Goal: Task Accomplishment & Management: Complete application form

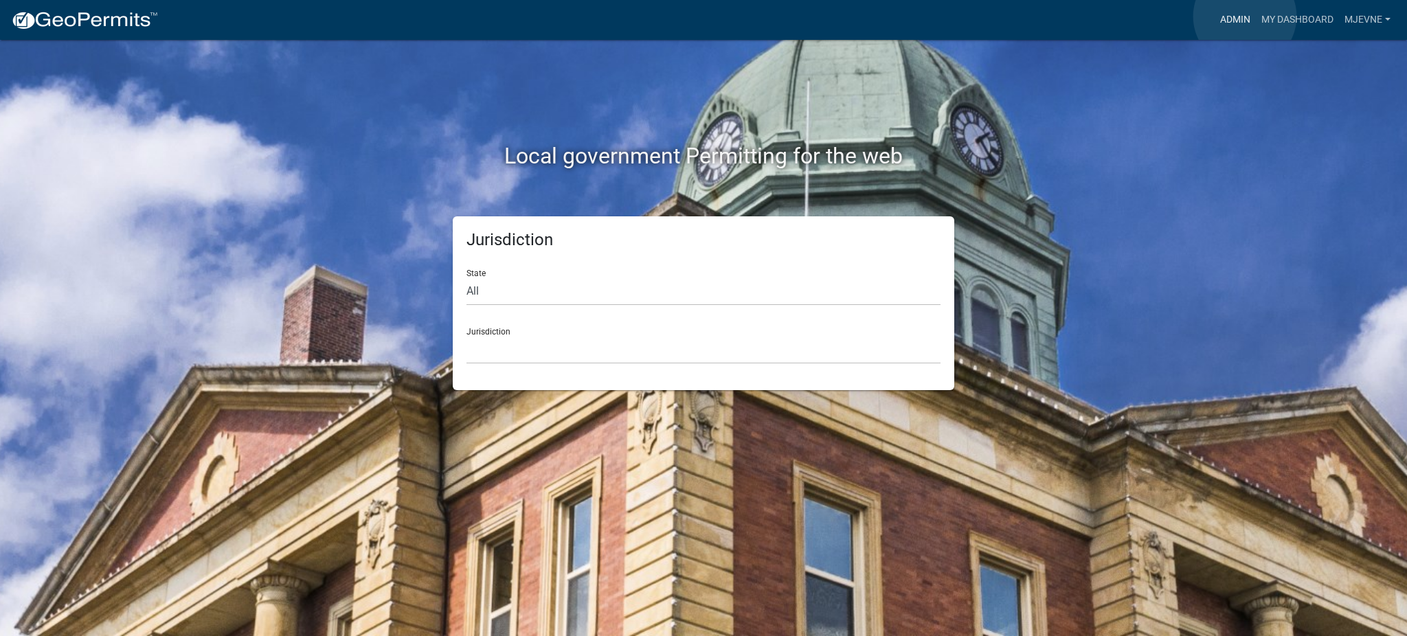
click at [1245, 16] on link "Admin" at bounding box center [1235, 20] width 41 height 26
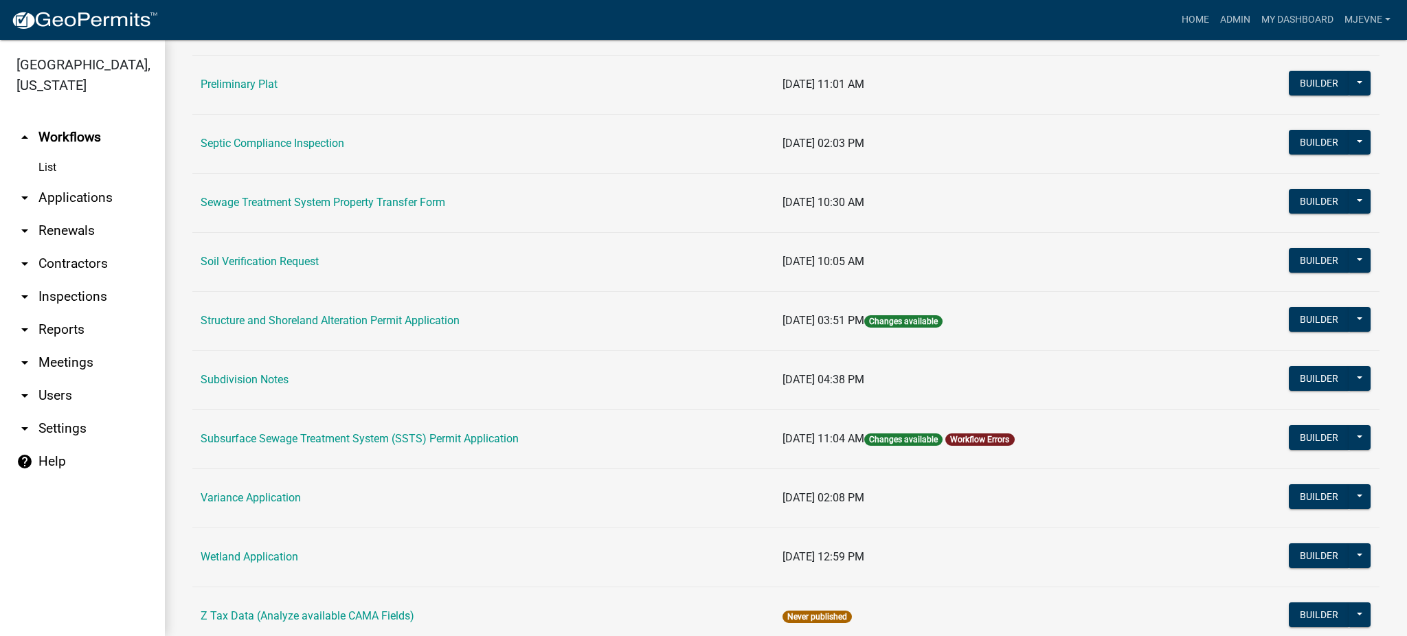
scroll to position [733, 0]
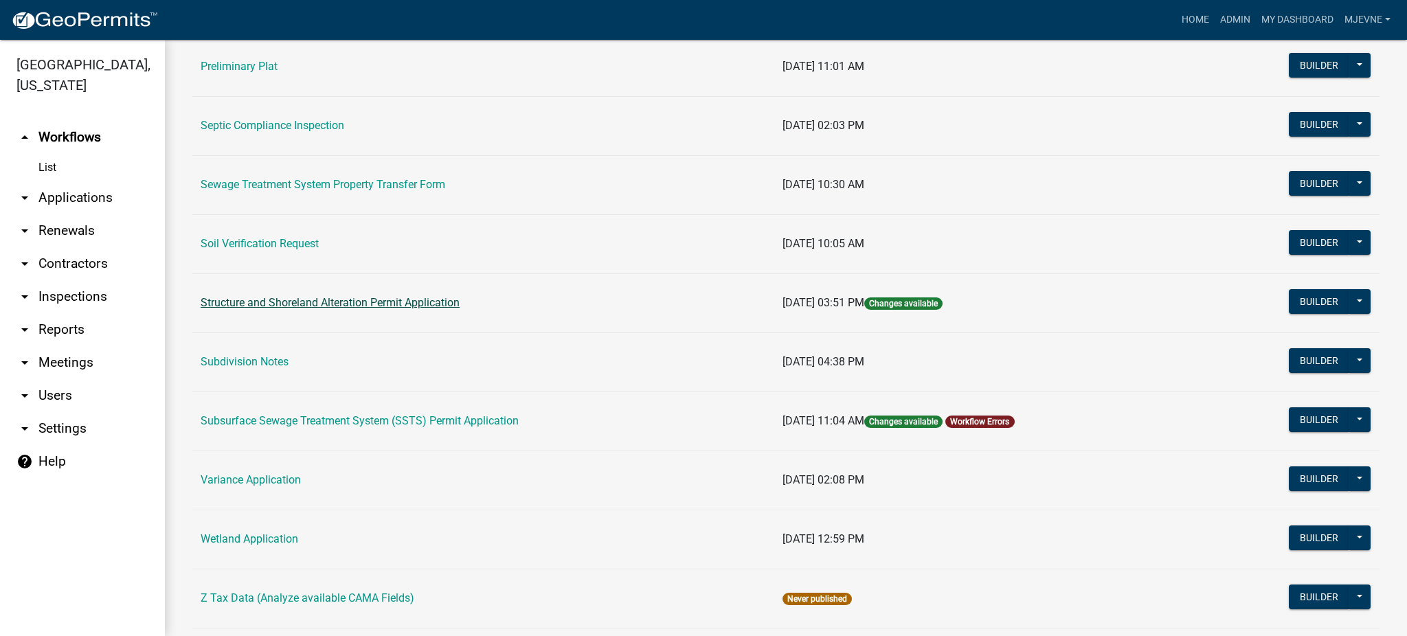
click at [348, 306] on link "Structure and Shoreland Alteration Permit Application" at bounding box center [330, 302] width 259 height 13
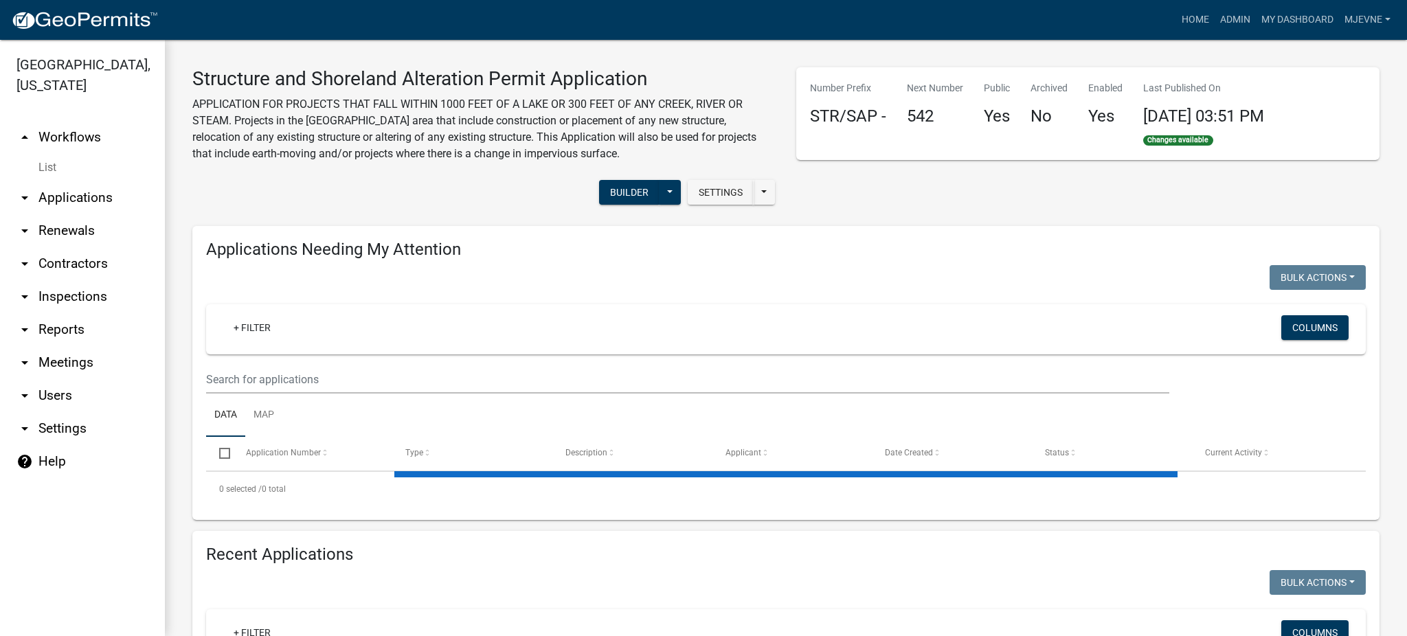
select select "2: 50"
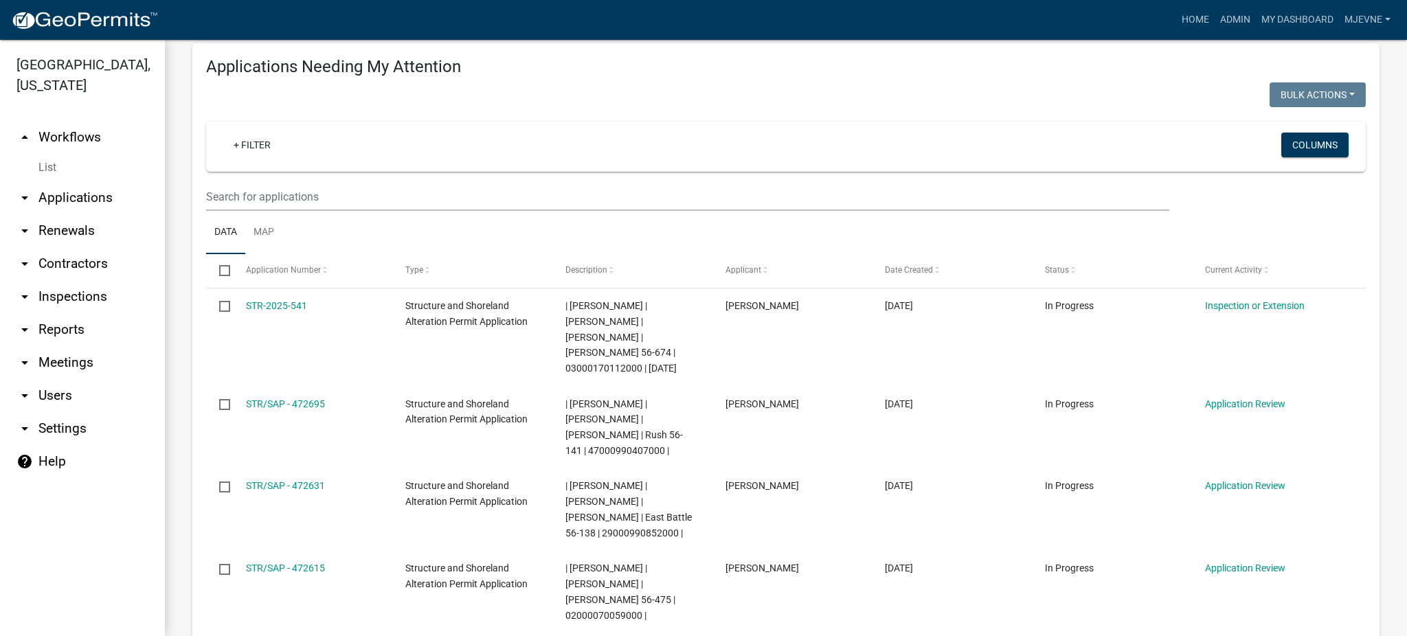
scroll to position [91, 0]
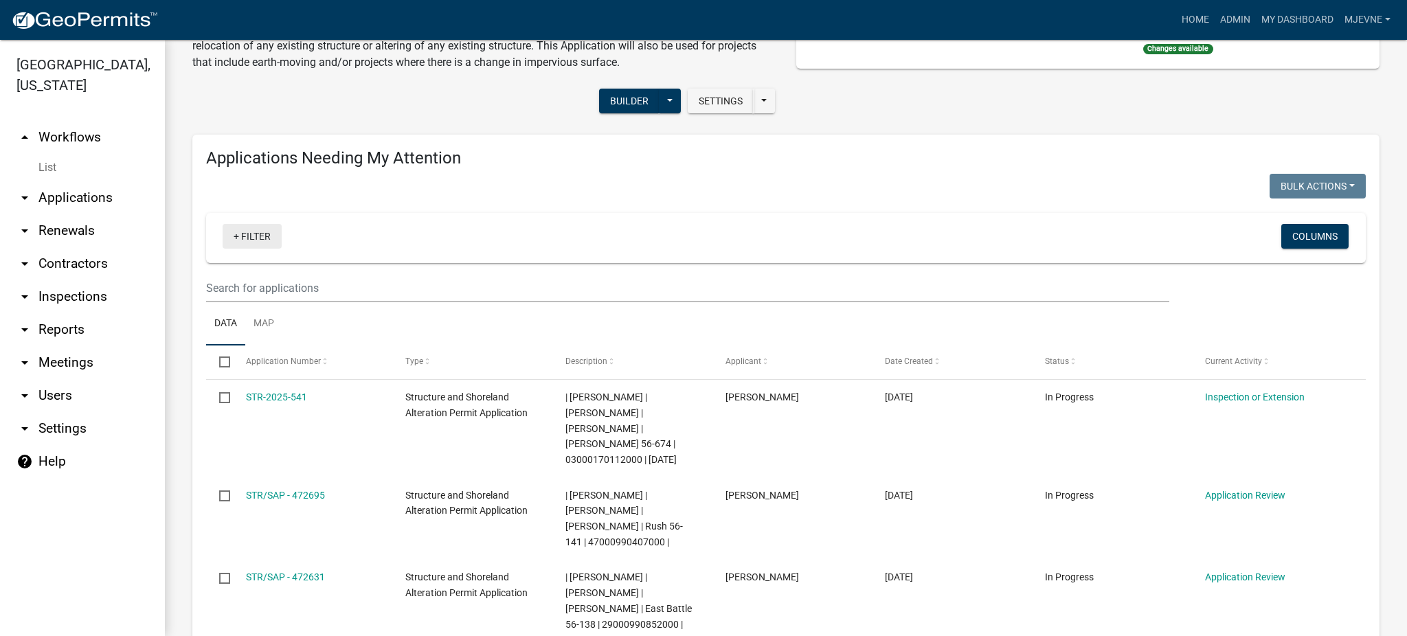
click at [255, 239] on link "+ Filter" at bounding box center [252, 236] width 59 height 25
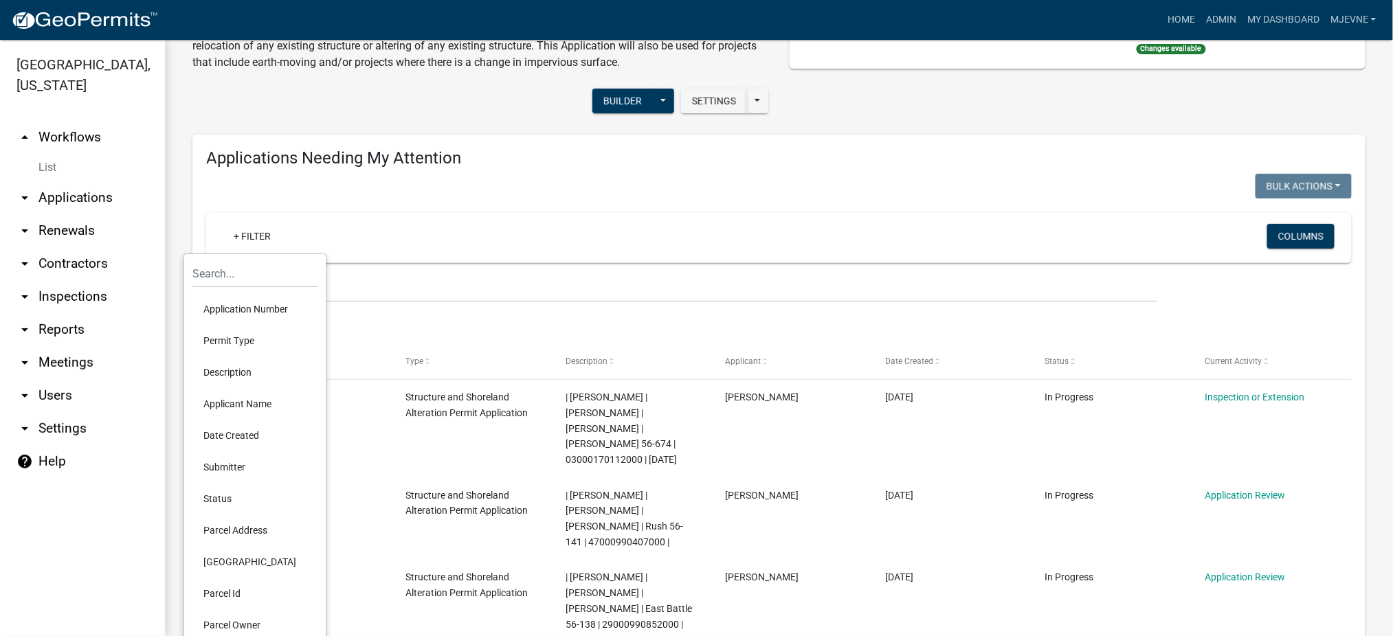
click at [245, 405] on li "Applicant Name" at bounding box center [255, 404] width 126 height 32
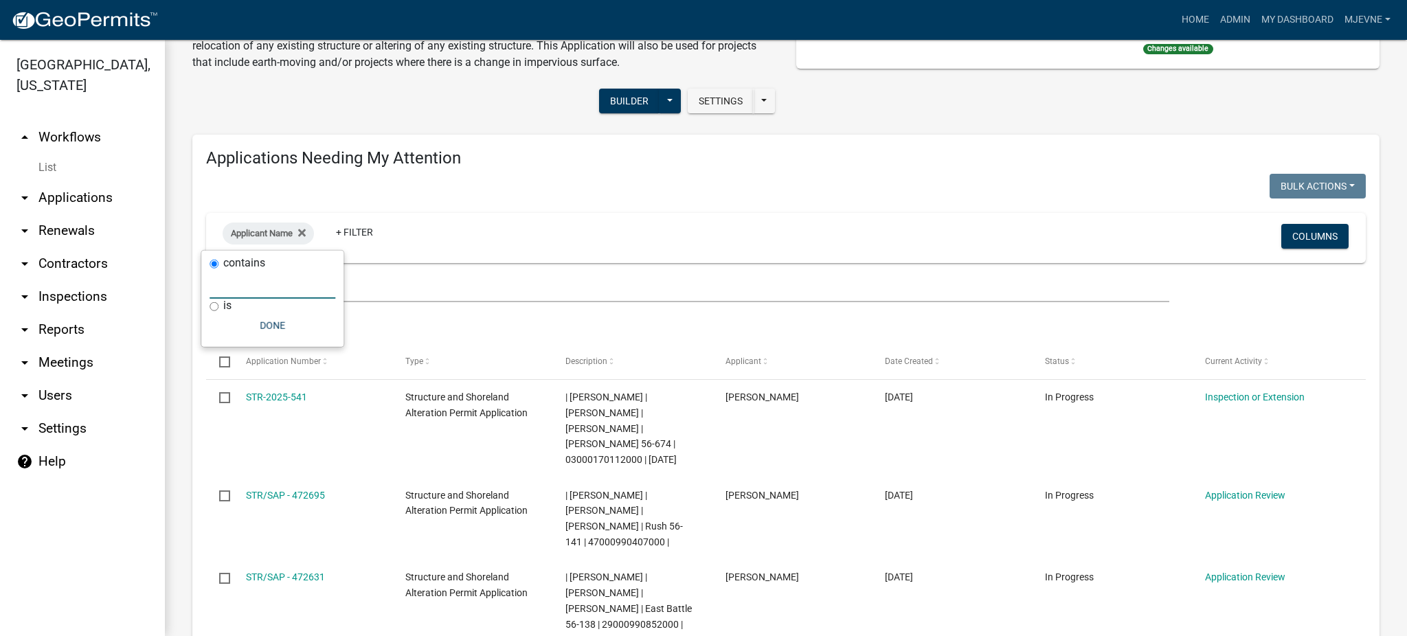
click at [232, 293] on input "text" at bounding box center [273, 285] width 126 height 28
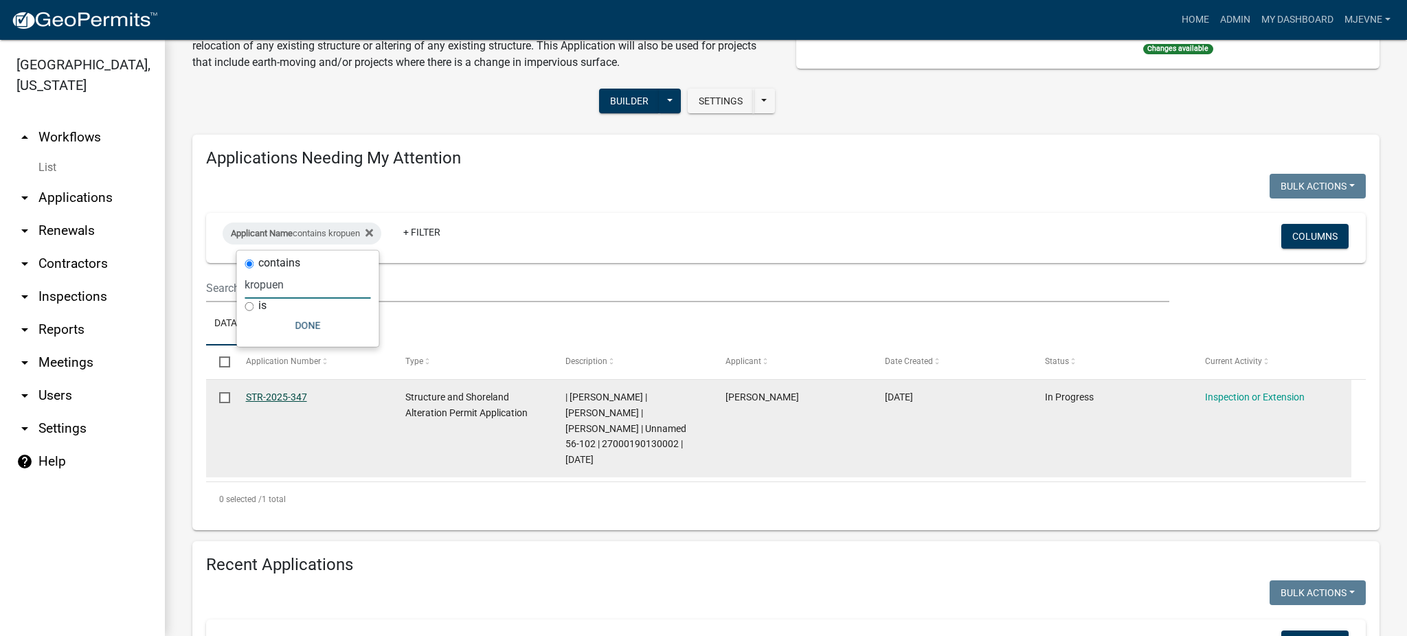
type input "kropuen"
click at [276, 396] on link "STR-2025-347" at bounding box center [276, 397] width 61 height 11
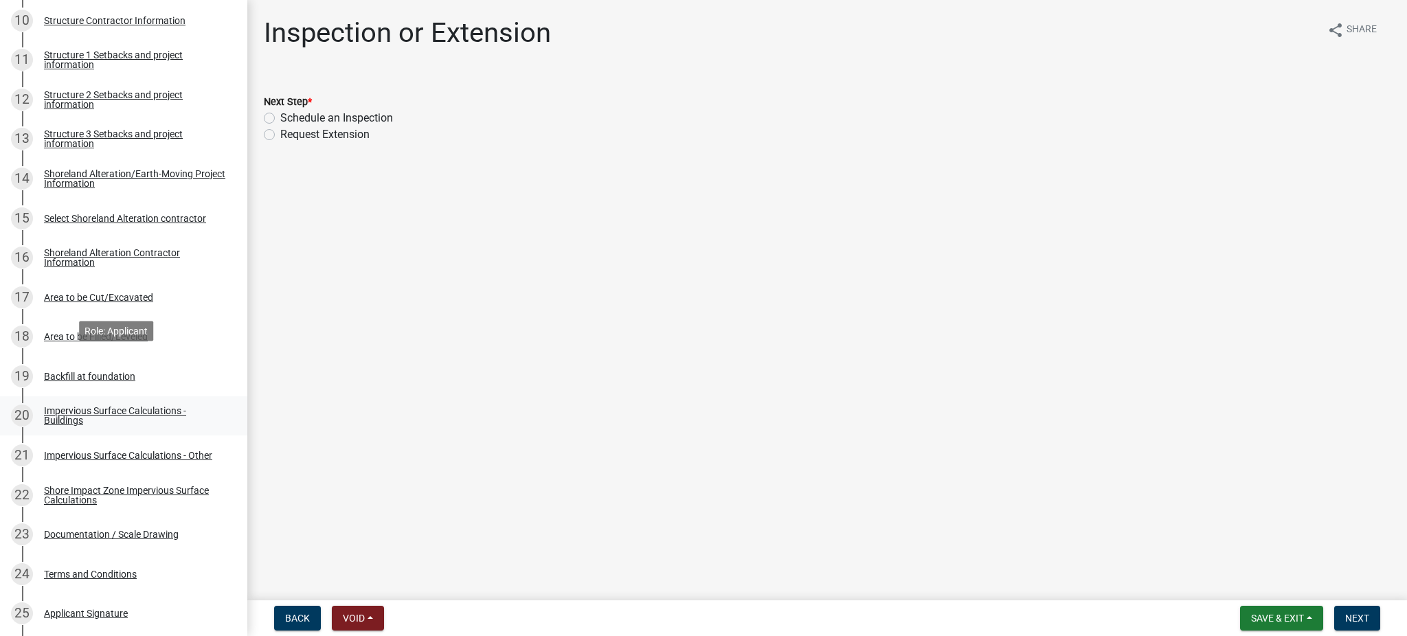
scroll to position [733, 0]
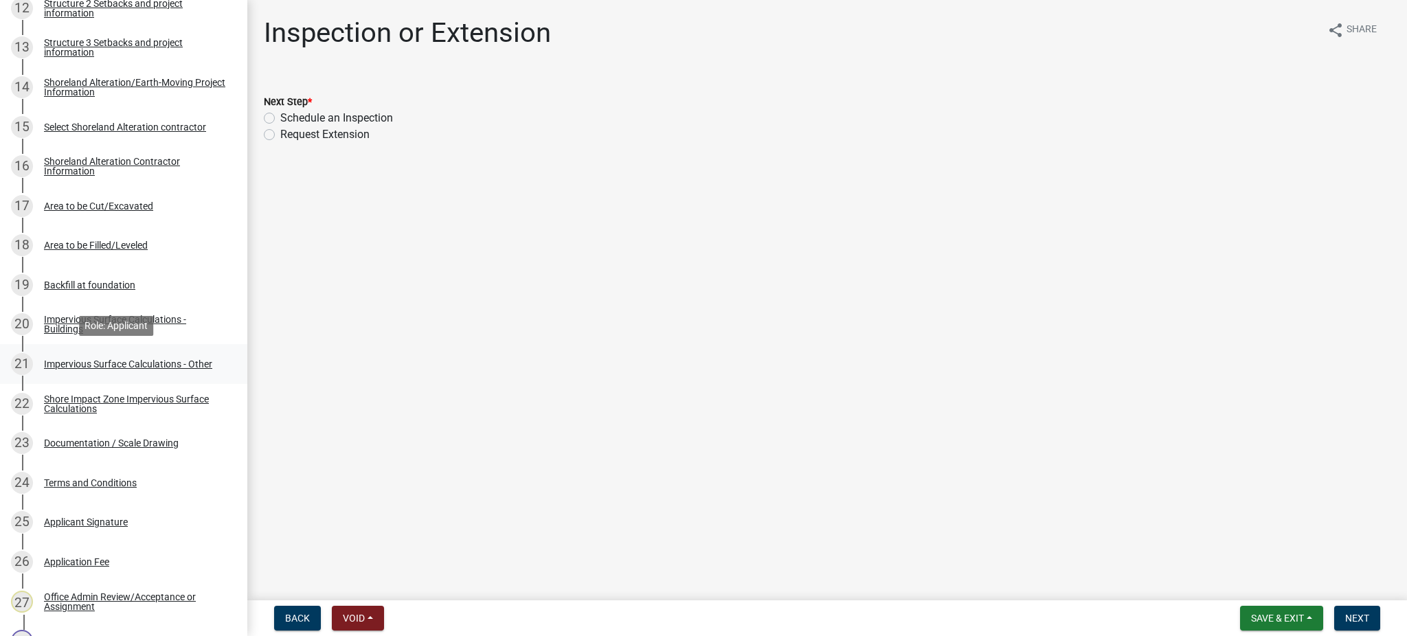
click at [90, 359] on div "Impervious Surface Calculations - Other" at bounding box center [128, 364] width 168 height 10
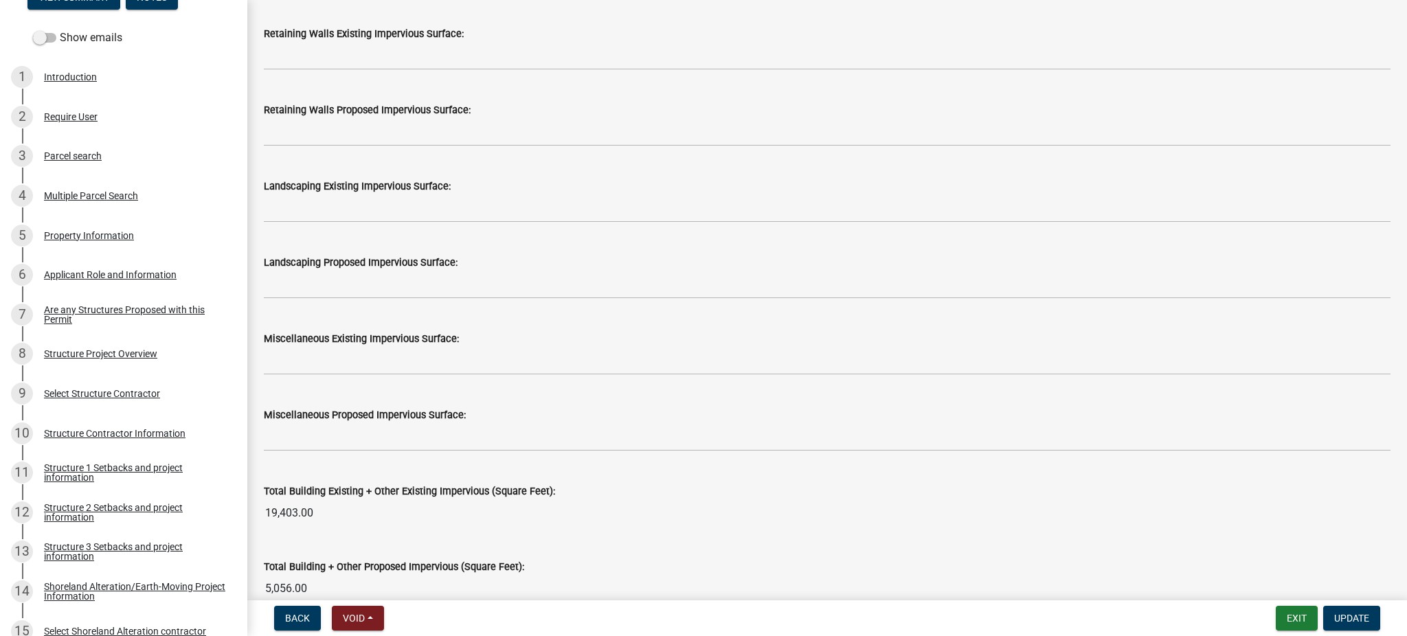
scroll to position [0, 0]
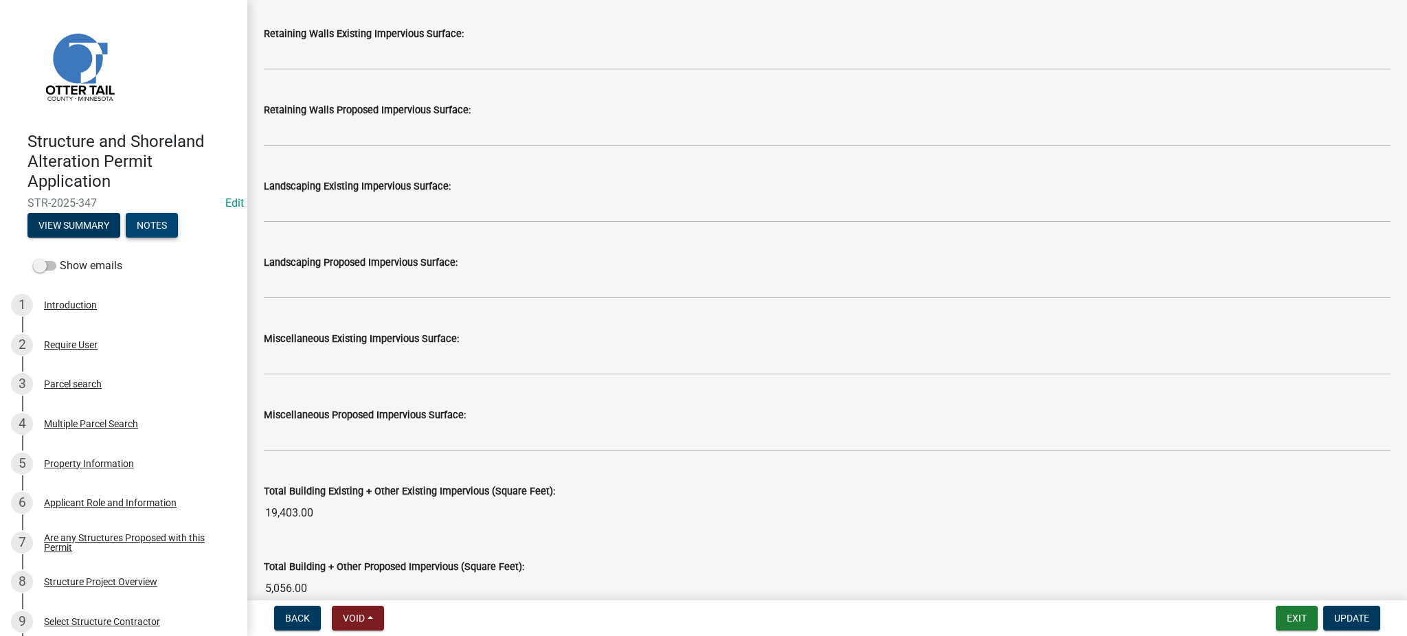
click at [149, 225] on button "Notes" at bounding box center [152, 225] width 52 height 25
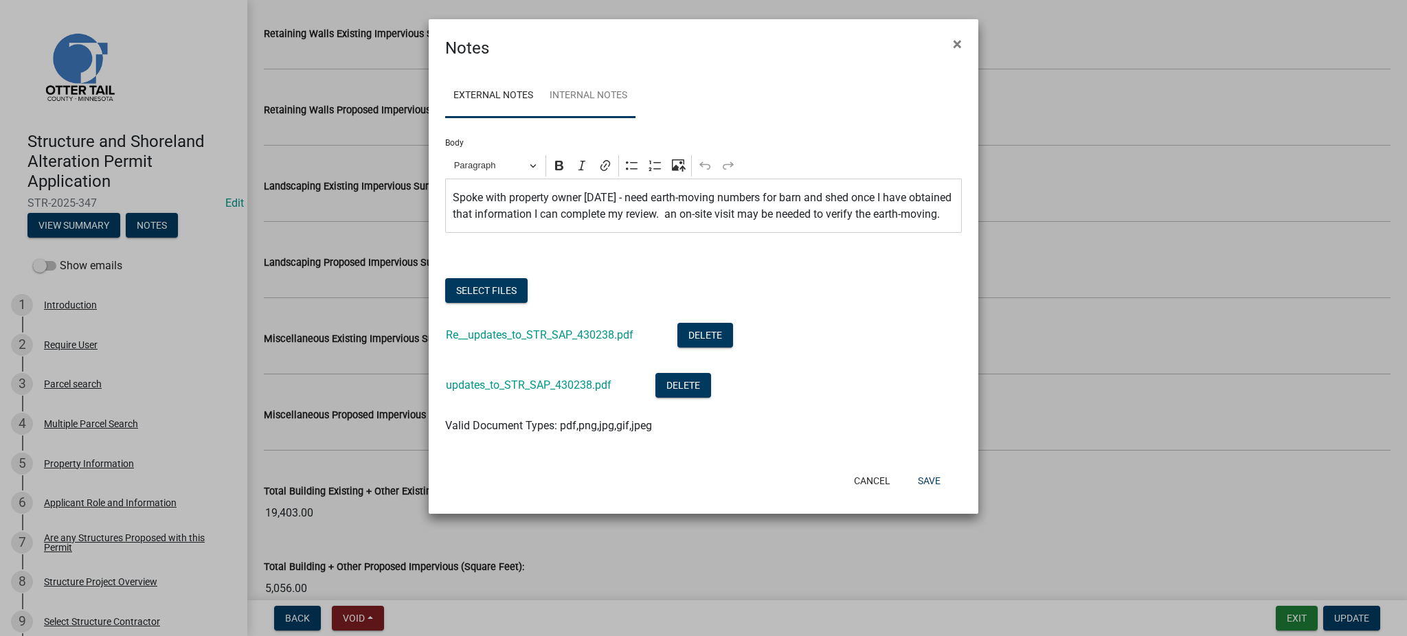
click at [602, 98] on link "Internal Notes" at bounding box center [589, 96] width 94 height 44
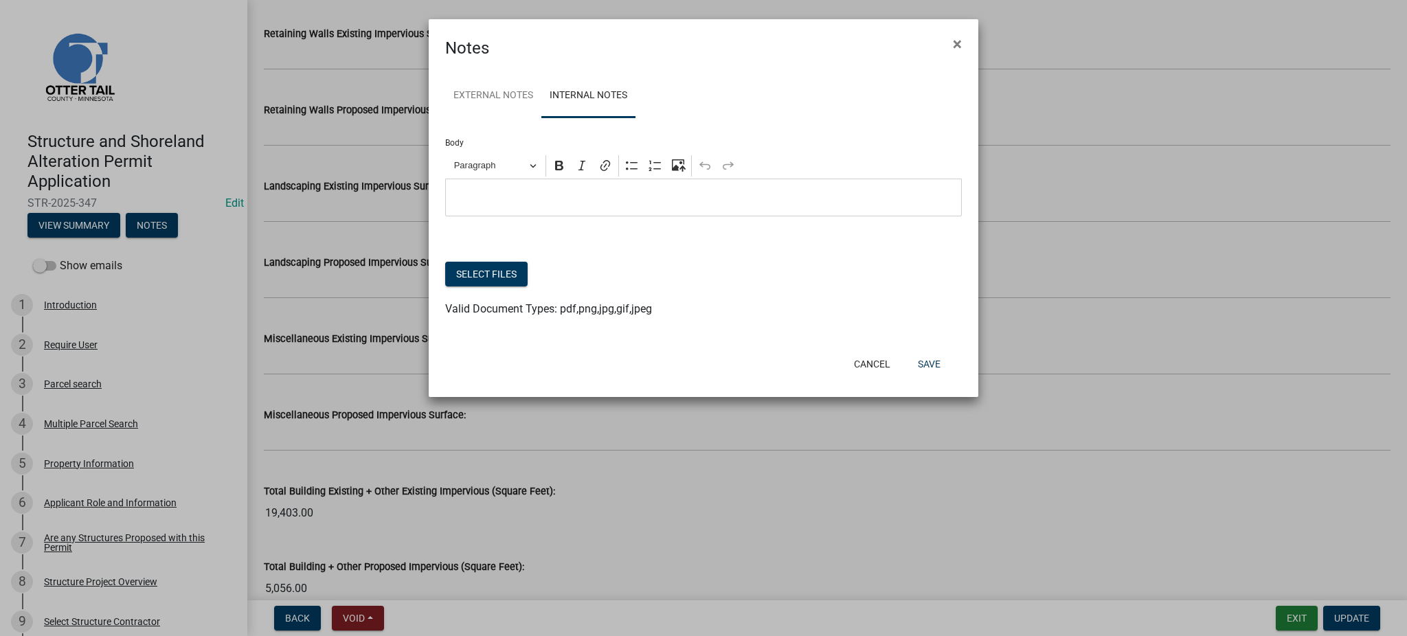
click at [460, 196] on p "Editor editing area: main. Press Alt+0 for help." at bounding box center [704, 198] width 502 height 16
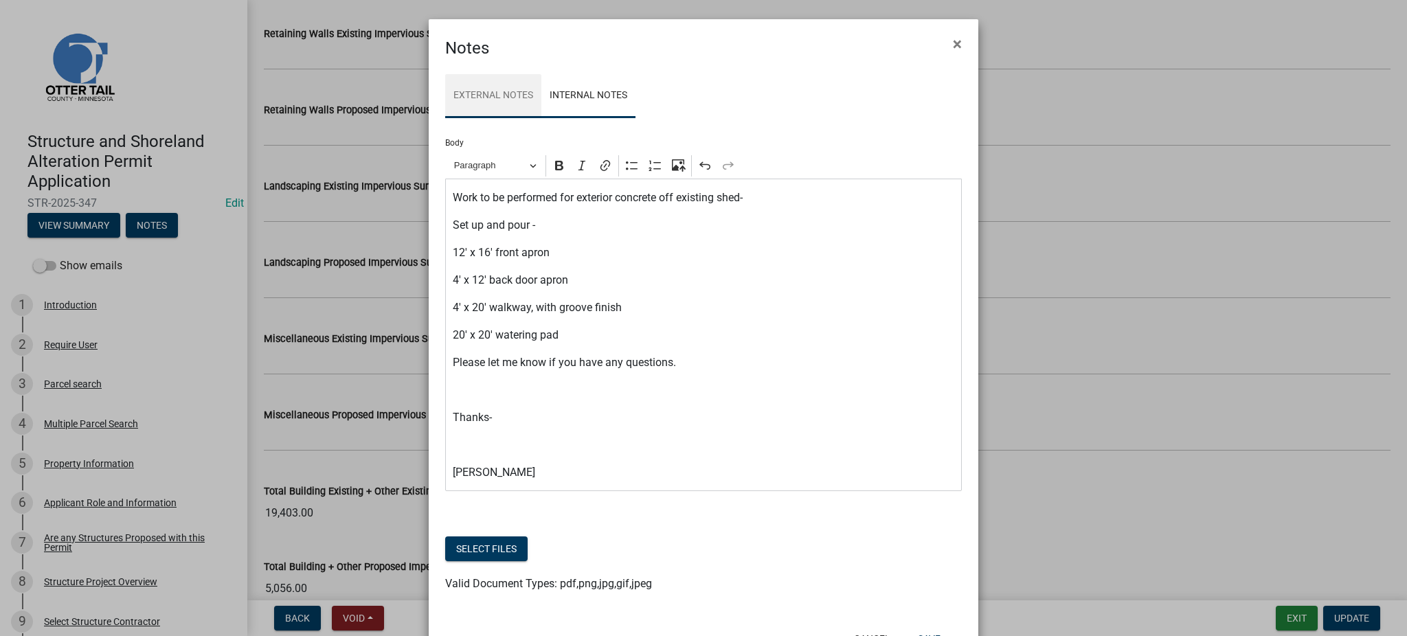
click at [487, 97] on link "External Notes" at bounding box center [493, 96] width 96 height 44
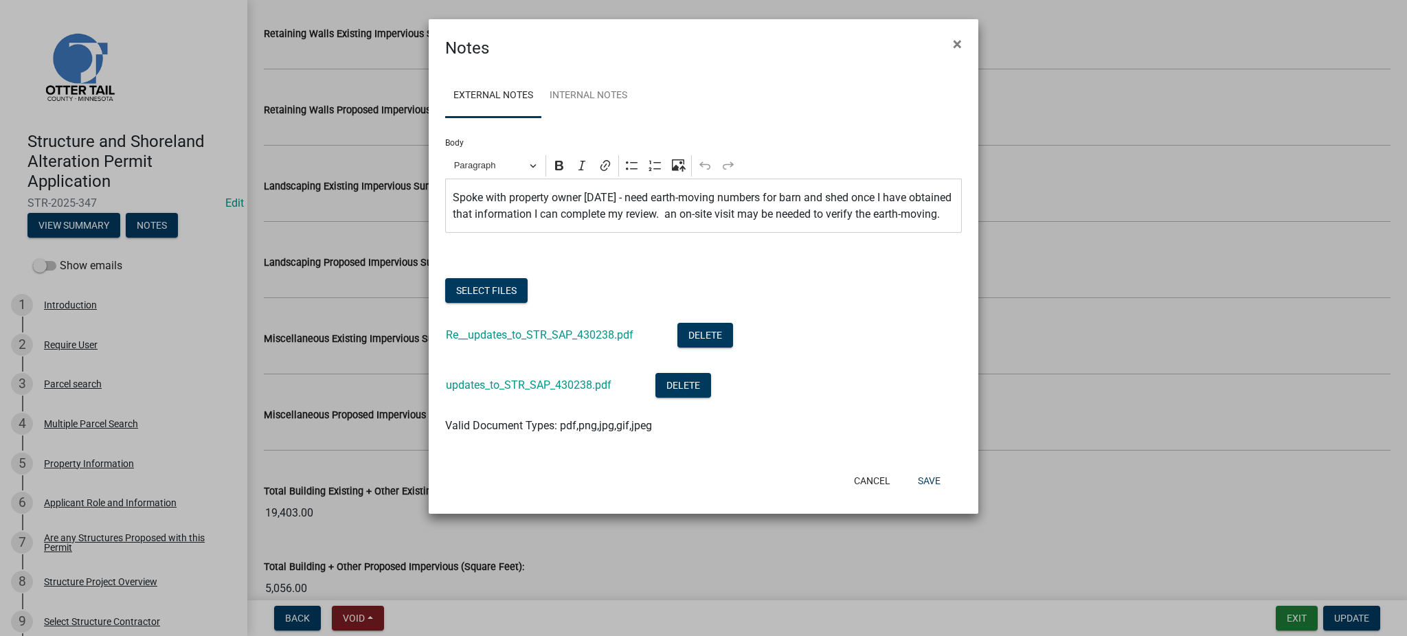
click at [509, 223] on p "Spoke with property owner [DATE] - need earth-moving numbers for barn and shed …" at bounding box center [704, 206] width 502 height 33
click at [455, 194] on p "Spoke with property owner [DATE] - need earth-moving numbers for barn and shed …" at bounding box center [704, 206] width 502 height 33
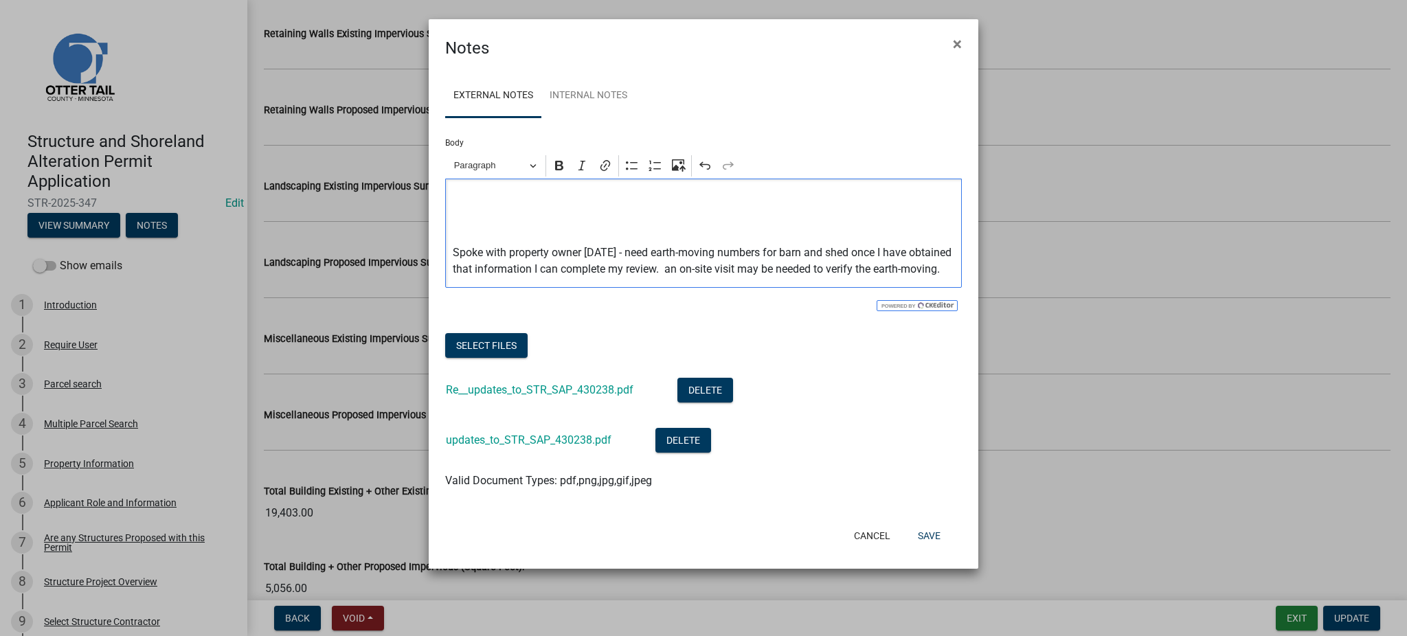
click at [455, 194] on p "Editor editing area: main. Press Alt+0 for help." at bounding box center [704, 198] width 502 height 16
drag, startPoint x: 455, startPoint y: 194, endPoint x: 555, endPoint y: 165, distance: 103.7
click at [555, 165] on icon "Editor toolbar" at bounding box center [560, 166] width 14 height 14
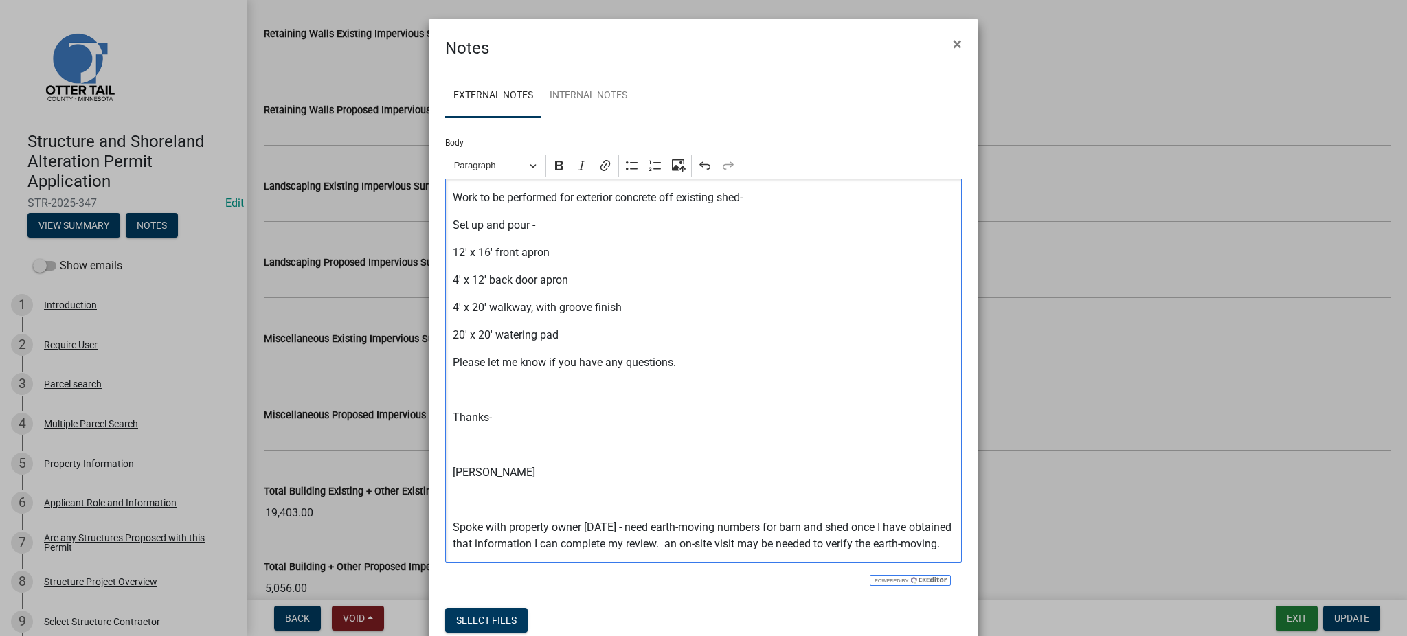
drag, startPoint x: 445, startPoint y: 191, endPoint x: 696, endPoint y: 370, distance: 308.9
click at [696, 370] on div "Work to be performed for exterior concrete off existing shed- Set up and pour -…" at bounding box center [703, 371] width 517 height 384
click at [553, 165] on icon "Editor toolbar" at bounding box center [560, 166] width 14 height 14
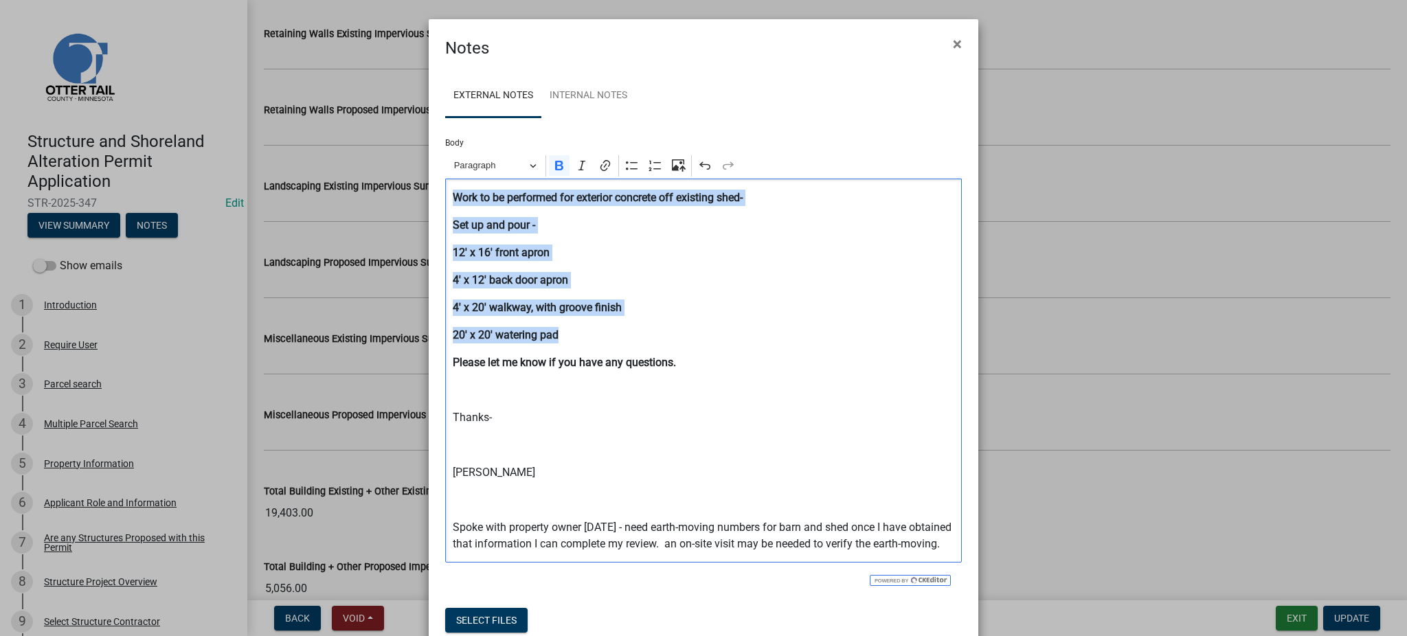
click at [788, 306] on p "4' x 20' walkway, with groove finish" at bounding box center [704, 308] width 502 height 16
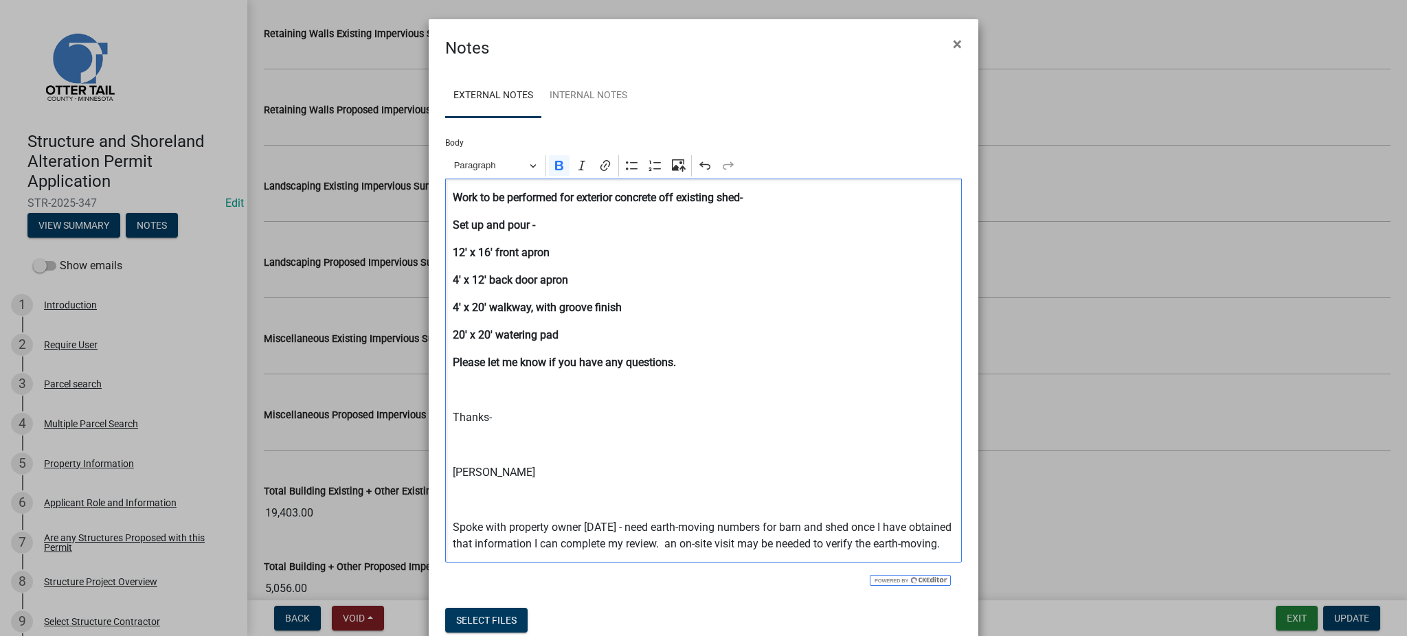
click at [453, 386] on p "Editor editing area: main. Press Alt+0 for help." at bounding box center [704, 390] width 502 height 16
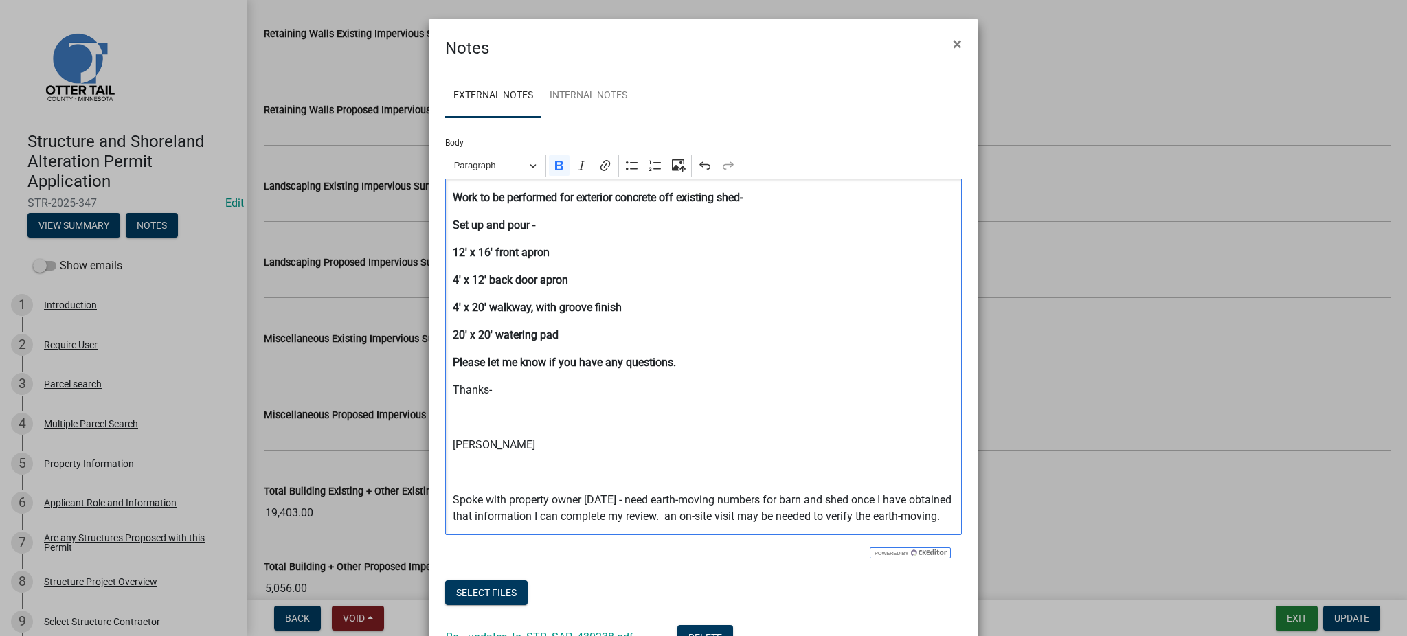
click at [506, 390] on p "Thanks-" at bounding box center [704, 390] width 502 height 16
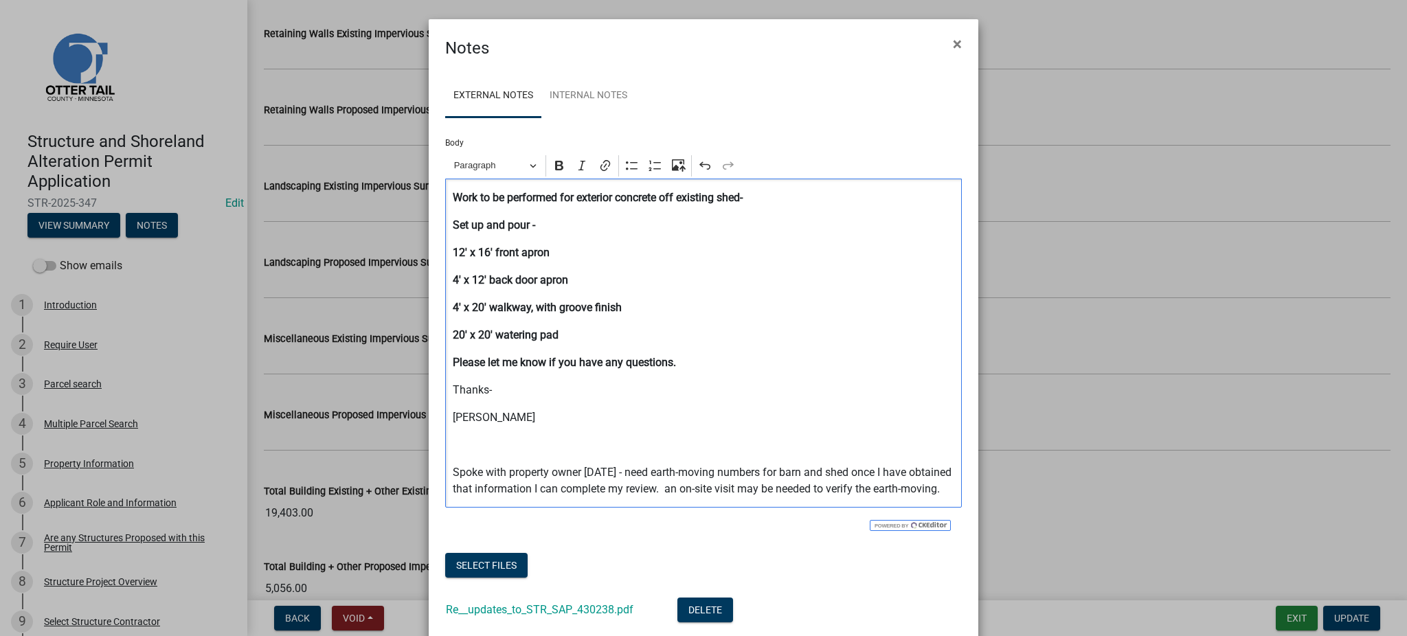
drag, startPoint x: 445, startPoint y: 388, endPoint x: 554, endPoint y: 414, distance: 111.7
click at [554, 414] on div "Work to be performed for exterior concrete off existing shed- Set up and pour -…" at bounding box center [703, 343] width 517 height 329
click at [557, 166] on icon "Editor toolbar" at bounding box center [560, 166] width 14 height 14
click at [660, 423] on p "[PERSON_NAME]" at bounding box center [704, 418] width 502 height 16
click at [453, 193] on strong "Work to be performed for exterior concrete off existing shed-" at bounding box center [598, 197] width 290 height 13
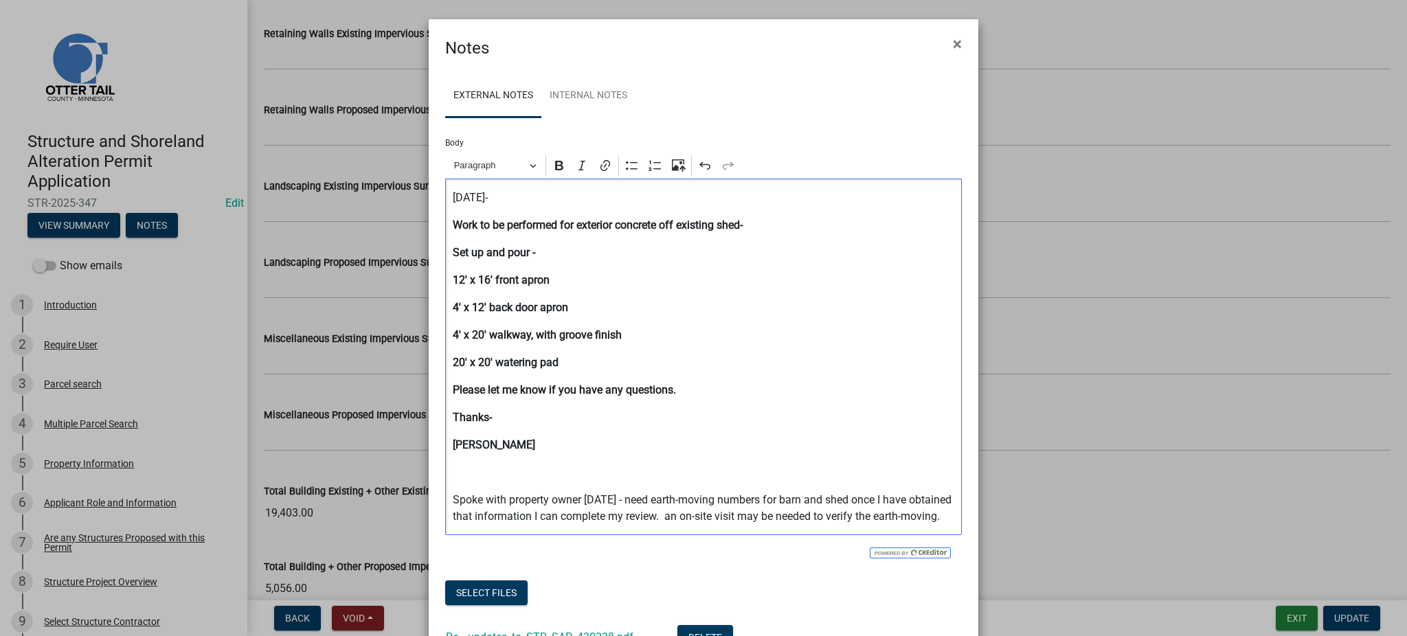
drag, startPoint x: 496, startPoint y: 196, endPoint x: 435, endPoint y: 195, distance: 61.2
click at [435, 195] on div "External Notes Internal Notes Body Rich Text Editor Paragraph Bold Italic Link …" at bounding box center [704, 412] width 550 height 705
click at [553, 169] on icon "Editor toolbar" at bounding box center [560, 166] width 14 height 14
click at [669, 315] on div "[DATE]- Work to be performed for exterior concrete off existing shed- Set up an…" at bounding box center [703, 357] width 517 height 357
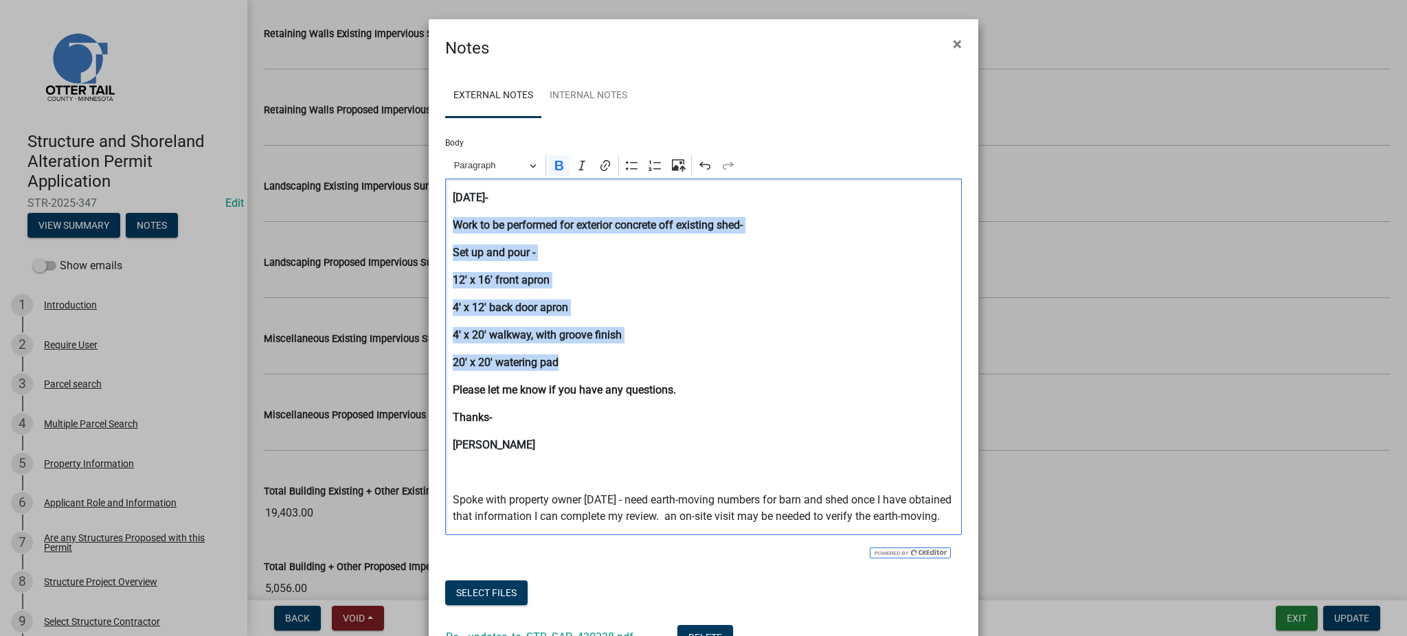
drag, startPoint x: 447, startPoint y: 224, endPoint x: 564, endPoint y: 359, distance: 178.3
click at [564, 359] on div "[DATE]- Work to be performed for exterior concrete off existing shed- Set up an…" at bounding box center [703, 357] width 517 height 357
copy div "Work to be performed for exterior concrete off existing shed- Set up and pour -…"
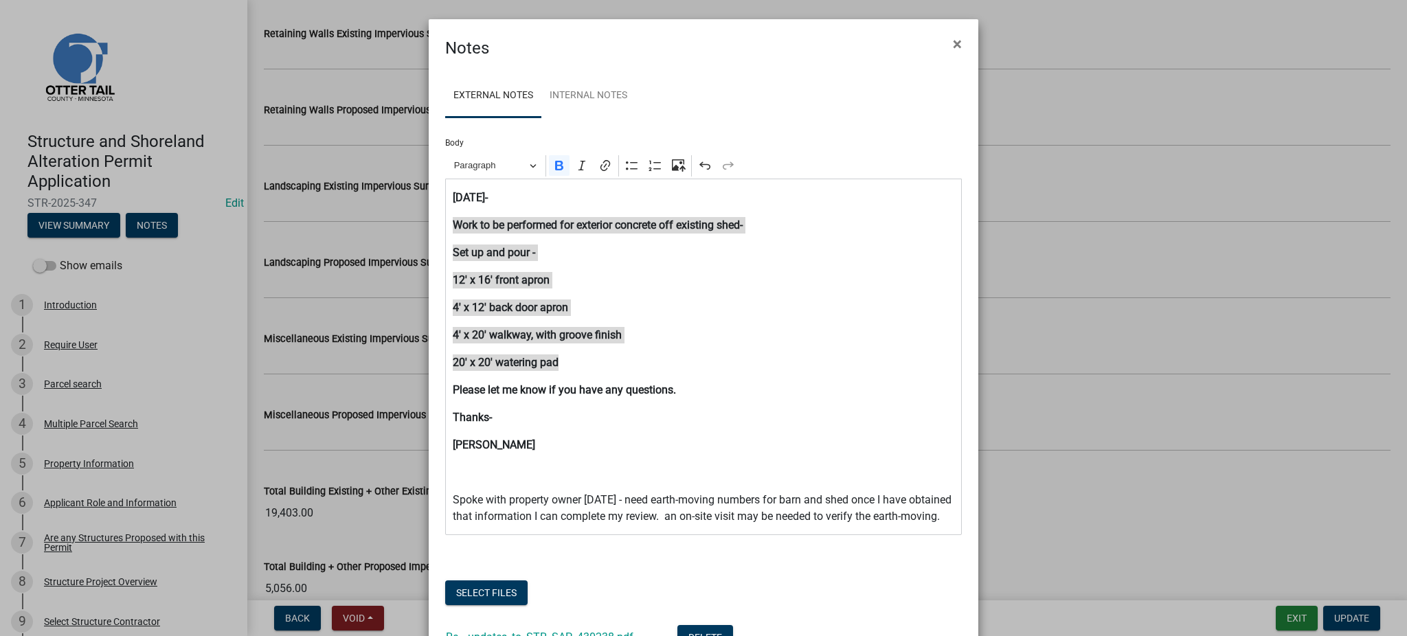
scroll to position [216, 0]
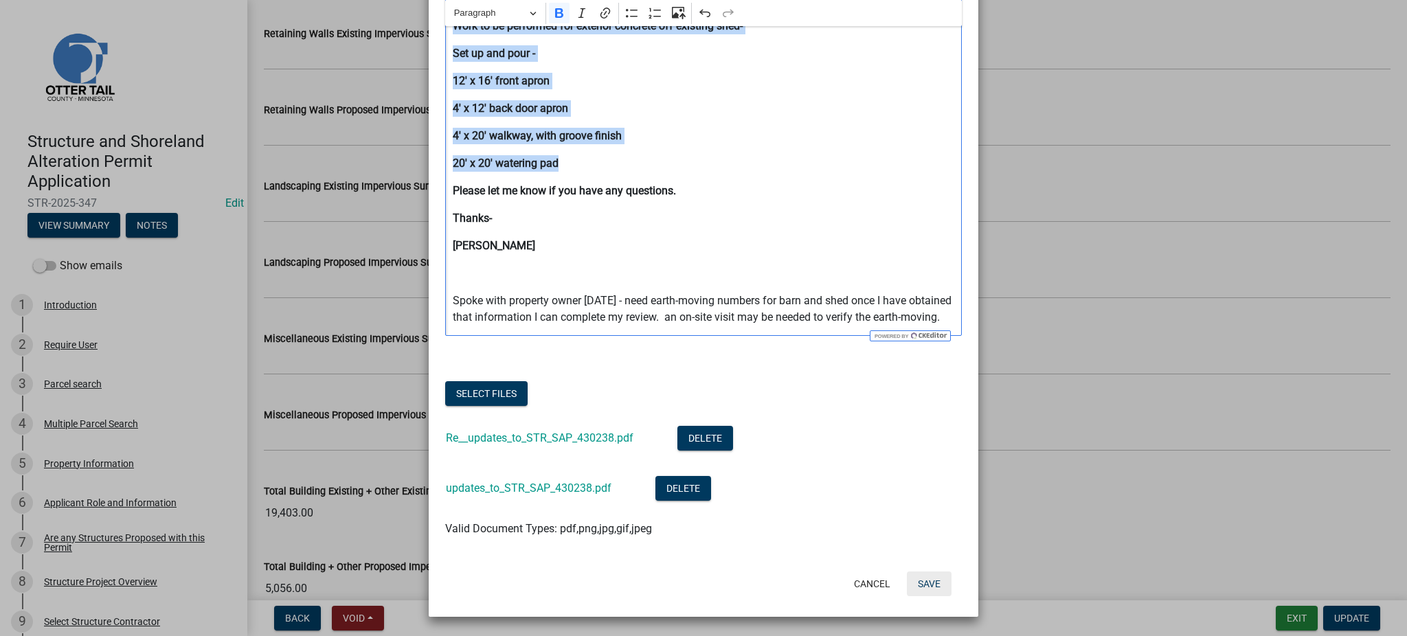
click at [920, 579] on button "Save" at bounding box center [929, 584] width 45 height 25
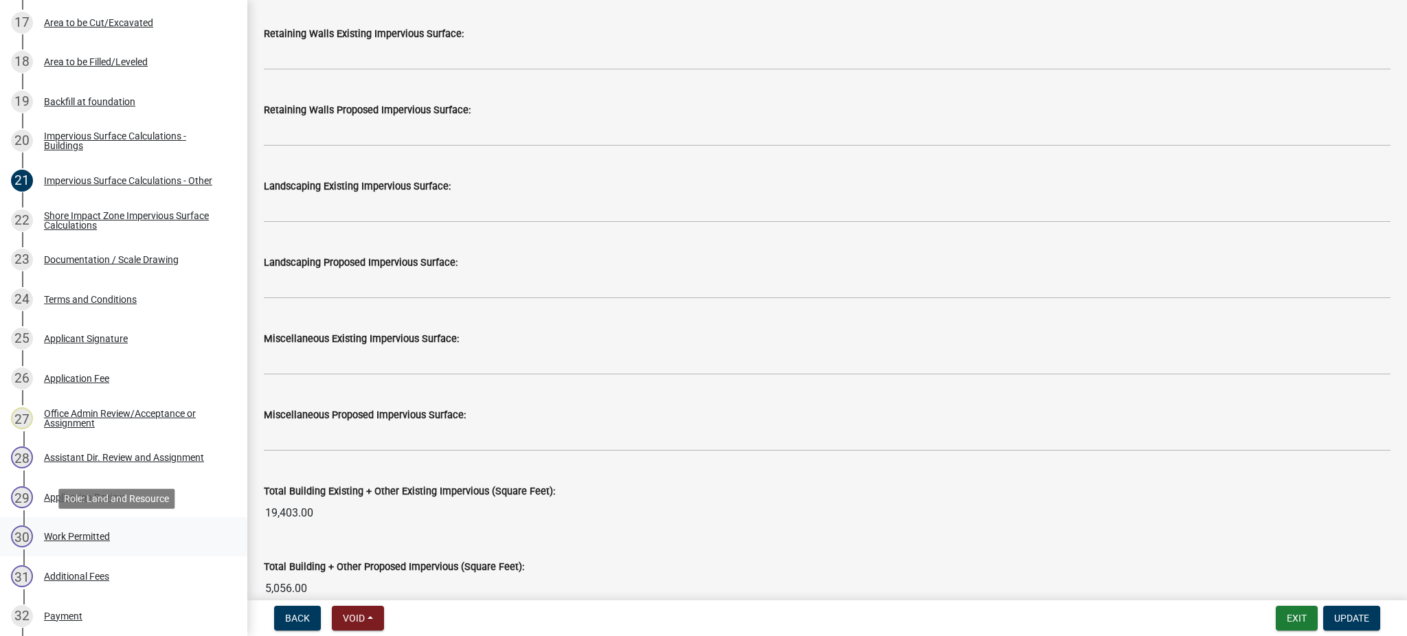
scroll to position [1100, 0]
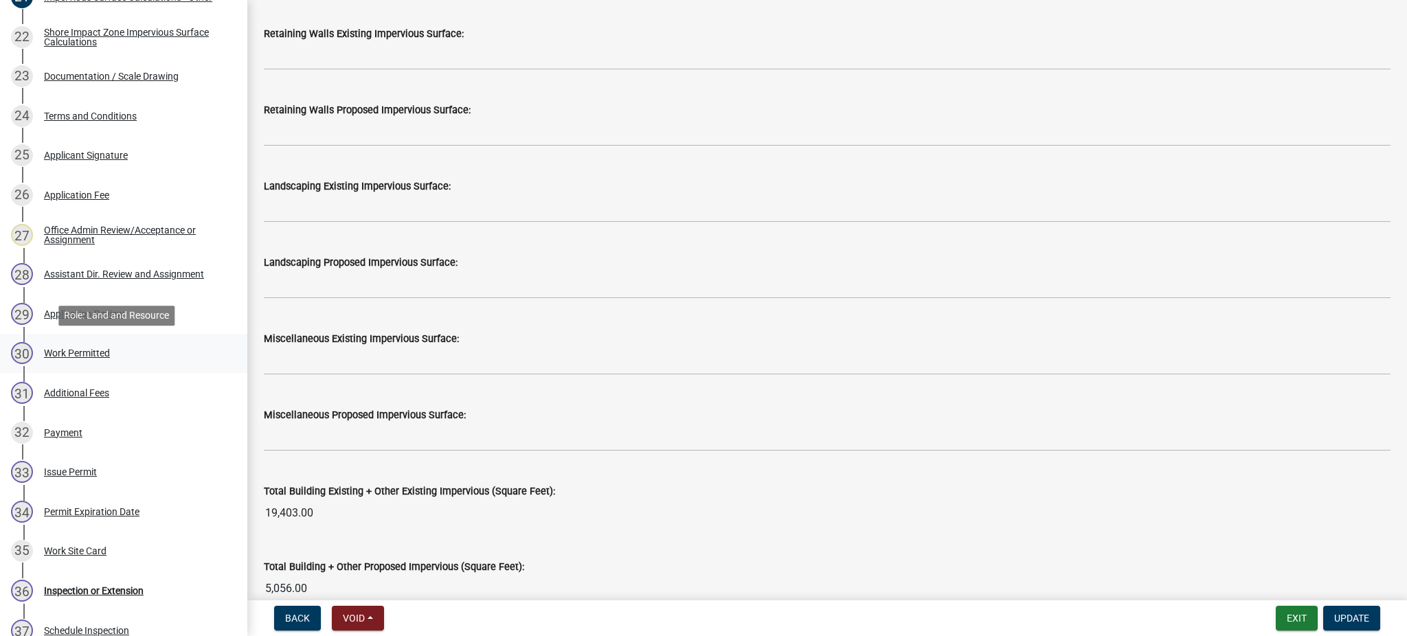
click at [93, 353] on div "Work Permitted" at bounding box center [77, 353] width 66 height 10
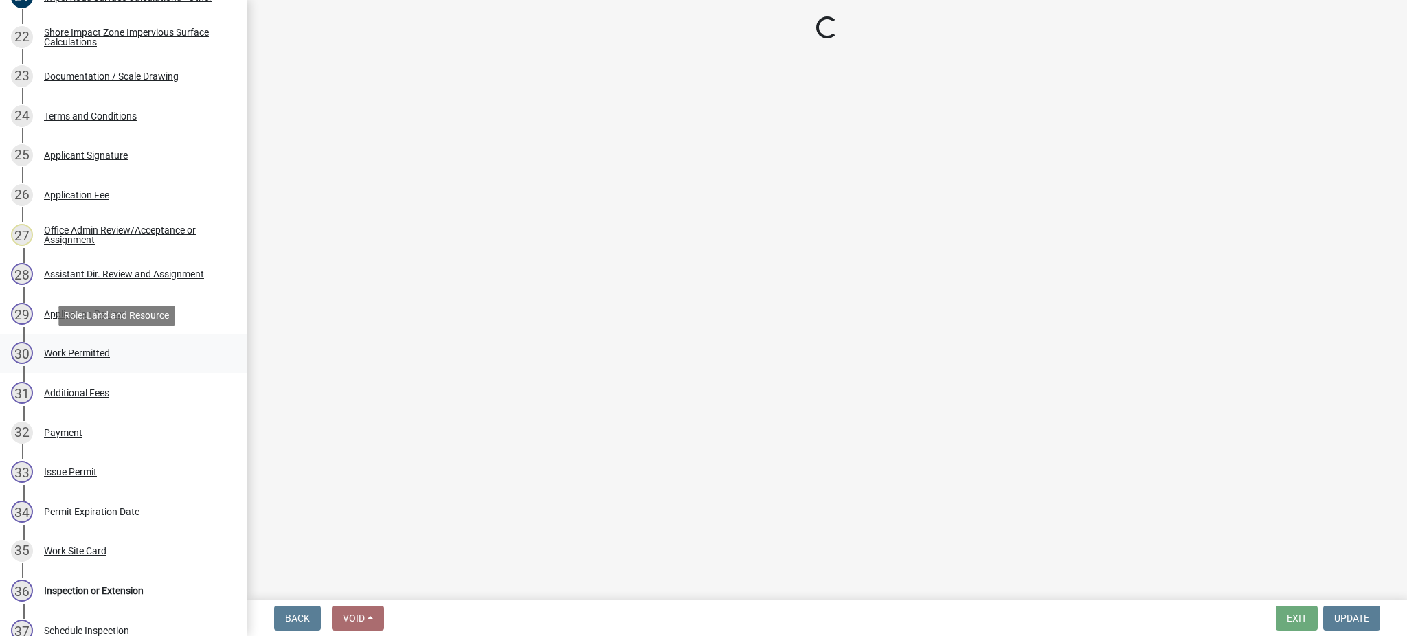
scroll to position [0, 0]
select select "b4c12476-3918-4c31-b34d-126d47b866fd"
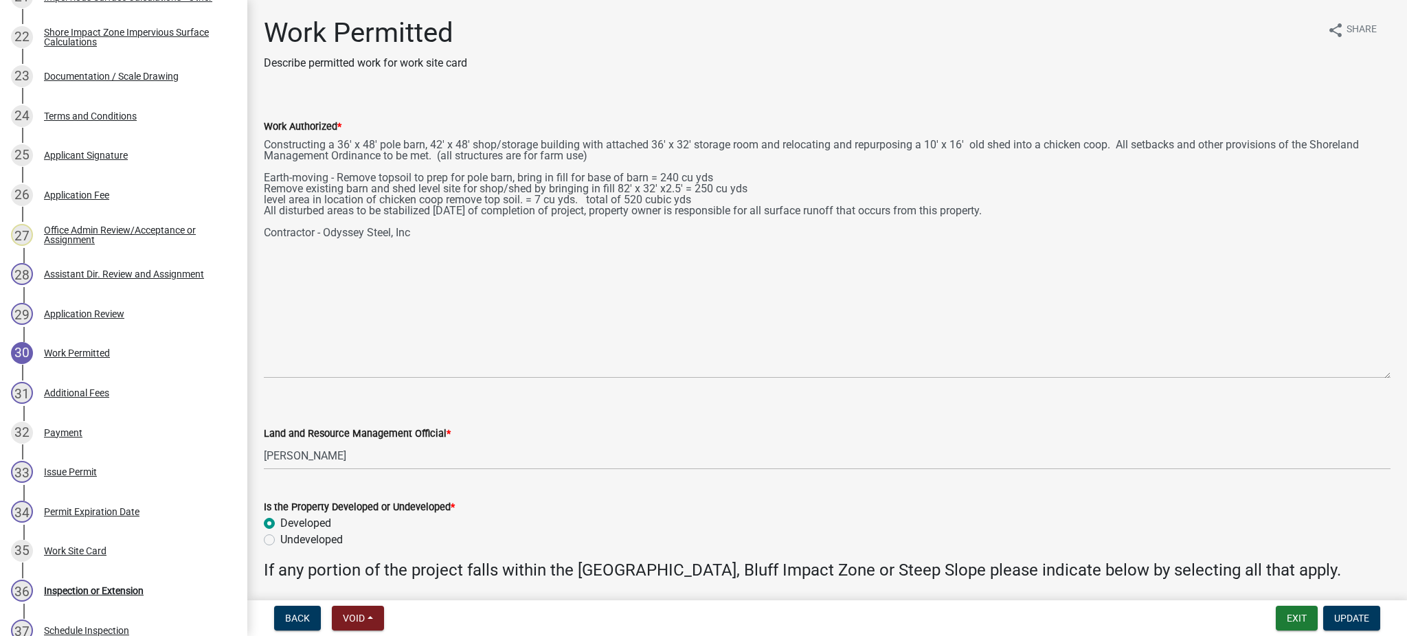
drag, startPoint x: 1386, startPoint y: 195, endPoint x: 1431, endPoint y: 377, distance: 187.5
click at [1407, 377] on html "Internet Explorer does NOT work with GeoPermits. Get a new browser for more sec…" at bounding box center [703, 318] width 1407 height 636
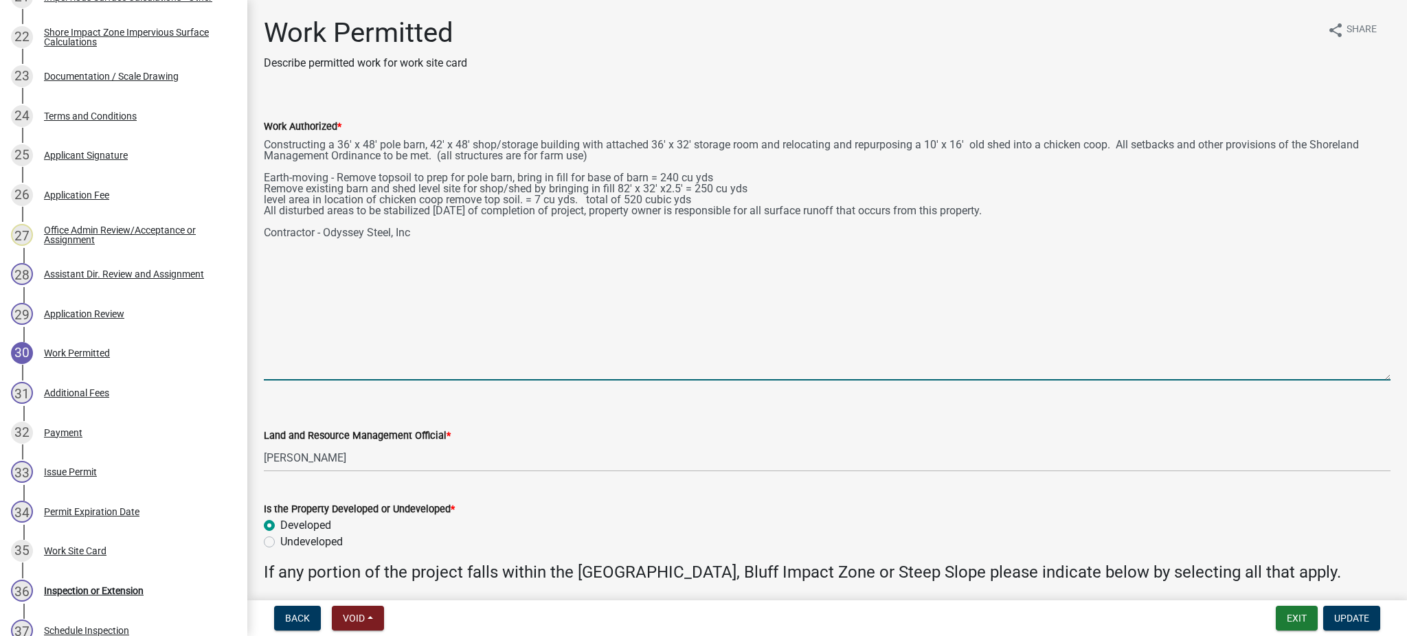
click at [612, 168] on textarea "Constructing a 36' x 48' pole barn, 42' x 48' shop/storage building with attach…" at bounding box center [827, 258] width 1127 height 246
paste textarea "Work to be performed for exterior concrete off existing shed- Set up and pour -…"
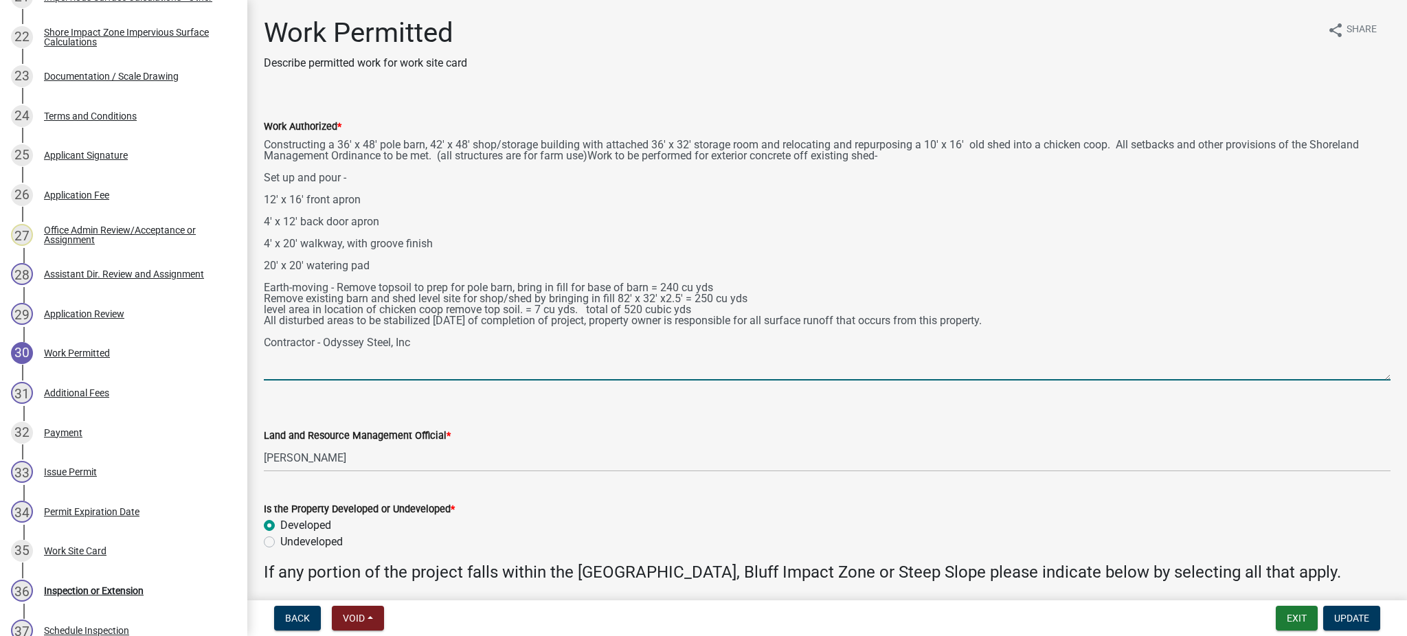
click at [264, 187] on textarea "Constructing a 36' x 48' pole barn, 42' x 48' shop/storage building with attach…" at bounding box center [827, 258] width 1127 height 246
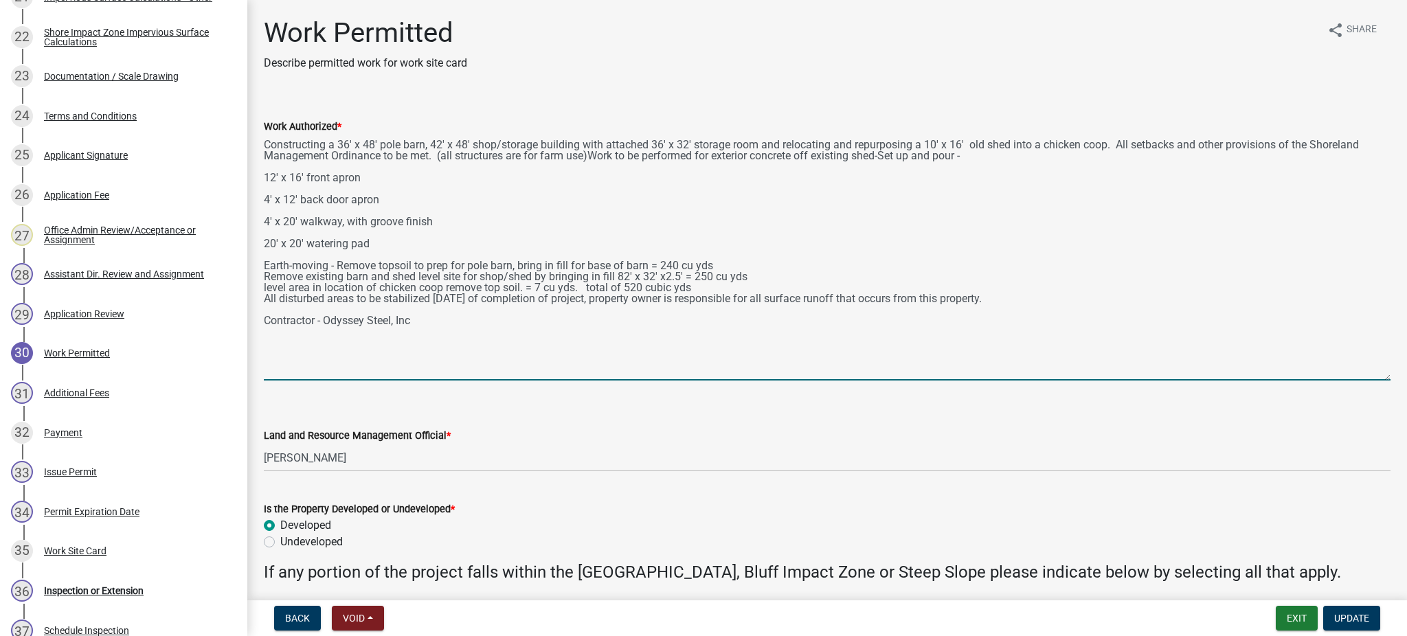
click at [981, 170] on textarea "Constructing a 36' x 48' pole barn, 42' x 48' shop/storage building with attach…" at bounding box center [827, 258] width 1127 height 246
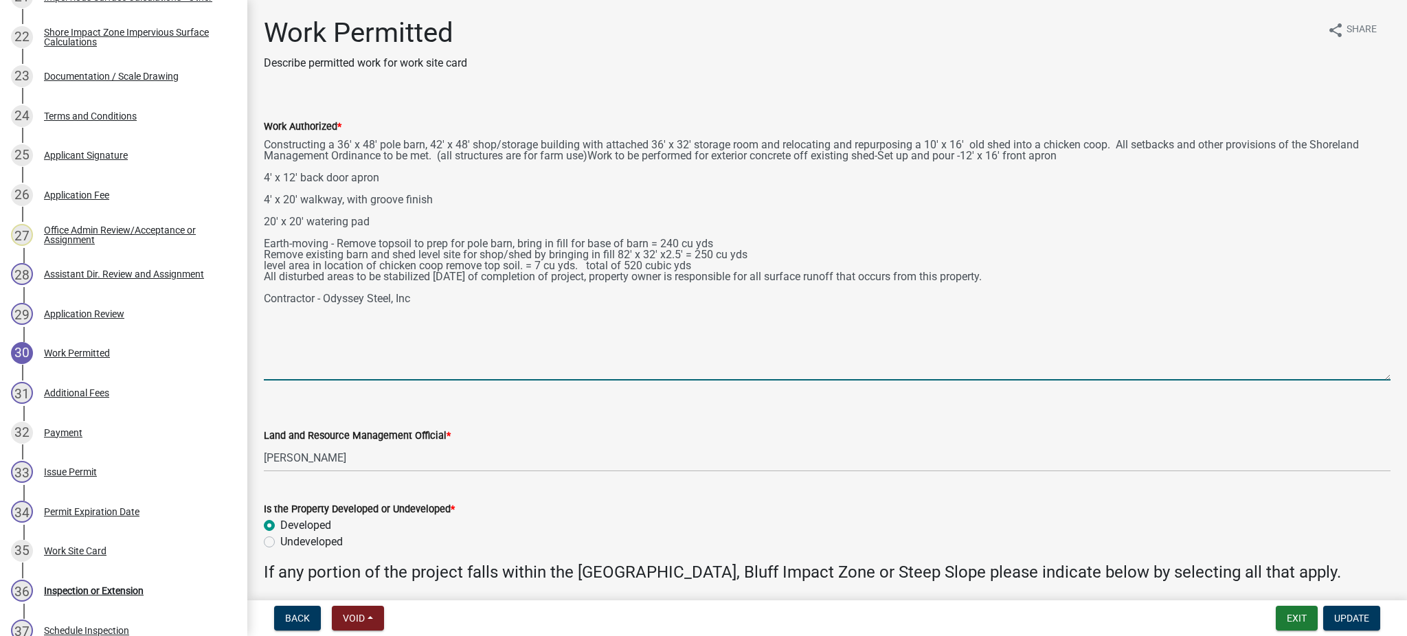
click at [1073, 168] on textarea "Constructing a 36' x 48' pole barn, 42' x 48' shop/storage building with attach…" at bounding box center [827, 258] width 1127 height 246
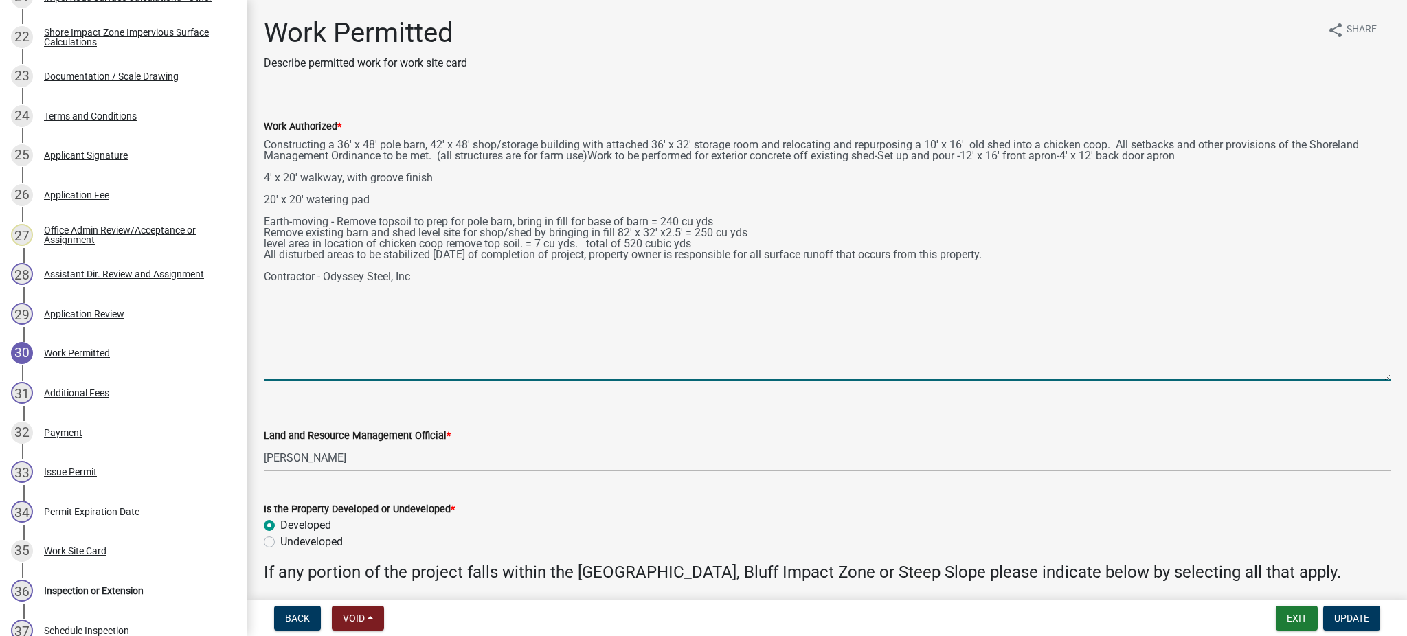
click at [1190, 166] on textarea "Constructing a 36' x 48' pole barn, 42' x 48' shop/storage building with attach…" at bounding box center [827, 258] width 1127 height 246
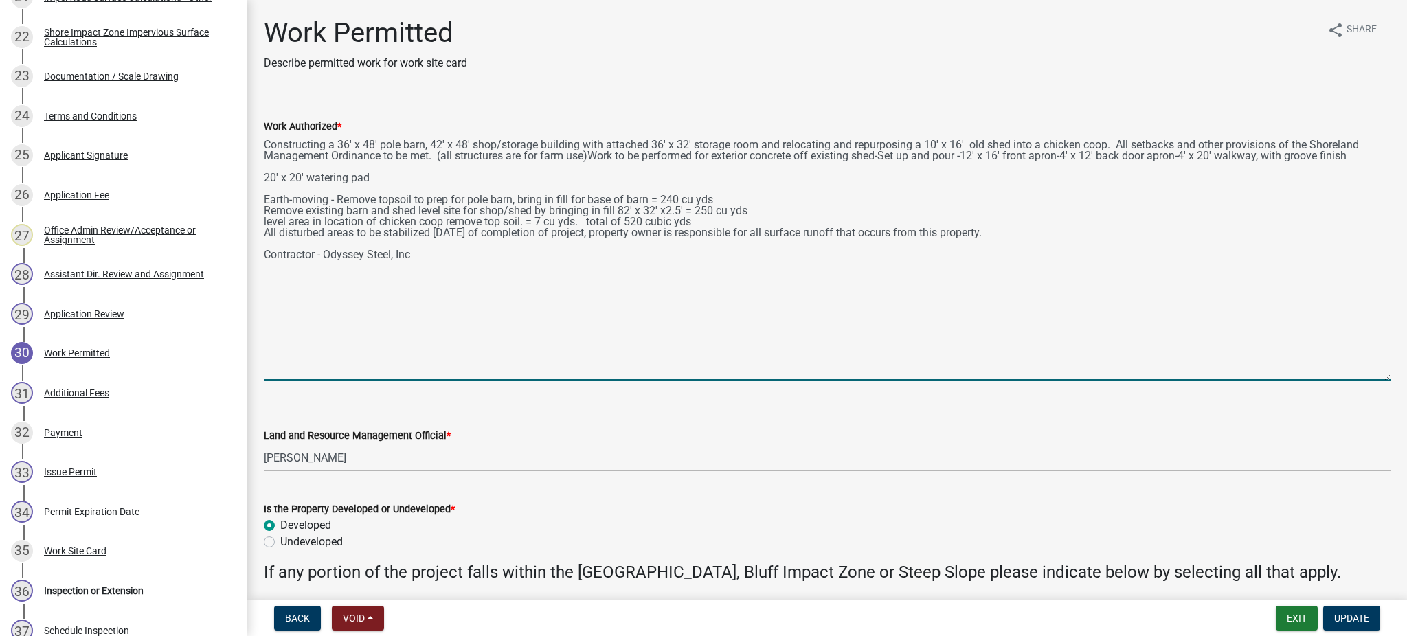
click at [1361, 170] on textarea "Constructing a 36' x 48' pole barn, 42' x 48' shop/storage building with attach…" at bounding box center [827, 258] width 1127 height 246
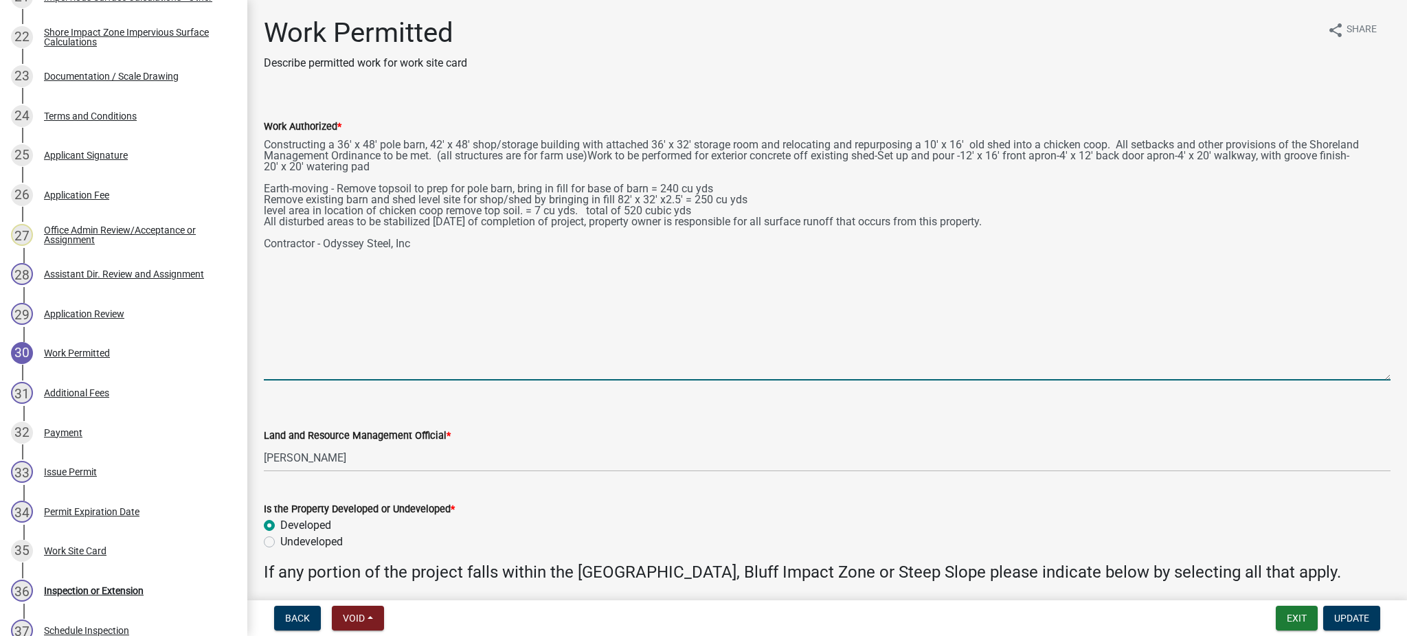
click at [592, 164] on textarea "Constructing a 36' x 48' pole barn, 42' x 48' shop/storage building with attach…" at bounding box center [827, 258] width 1127 height 246
drag, startPoint x: 719, startPoint y: 168, endPoint x: 598, endPoint y: 171, distance: 121.0
click at [598, 171] on textarea "Constructing a 36' x 48' pole barn, 42' x 48' shop/storage building with attach…" at bounding box center [827, 258] width 1127 height 246
click at [765, 164] on textarea "Constructing a 36' x 48' pole barn, 42' x 48' shop/storage building with attach…" at bounding box center [827, 258] width 1127 height 246
drag, startPoint x: 837, startPoint y: 166, endPoint x: 765, endPoint y: 166, distance: 72.2
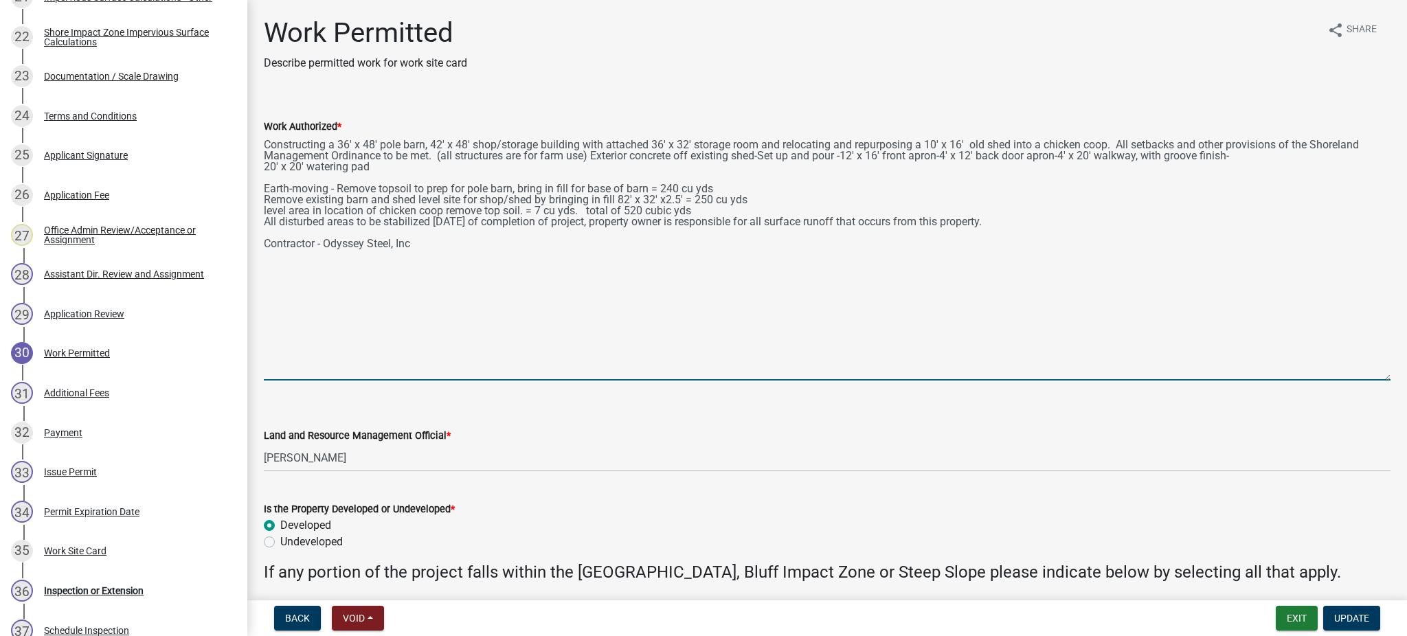
click at [765, 166] on textarea "Constructing a 36' x 48' pole barn, 42' x 48' shop/storage building with attach…" at bounding box center [827, 258] width 1127 height 246
type textarea "Constructing a 36' x 48' pole barn, 42' x 48' shop/storage building with attach…"
click at [1355, 615] on span "Update" at bounding box center [1352, 618] width 35 height 11
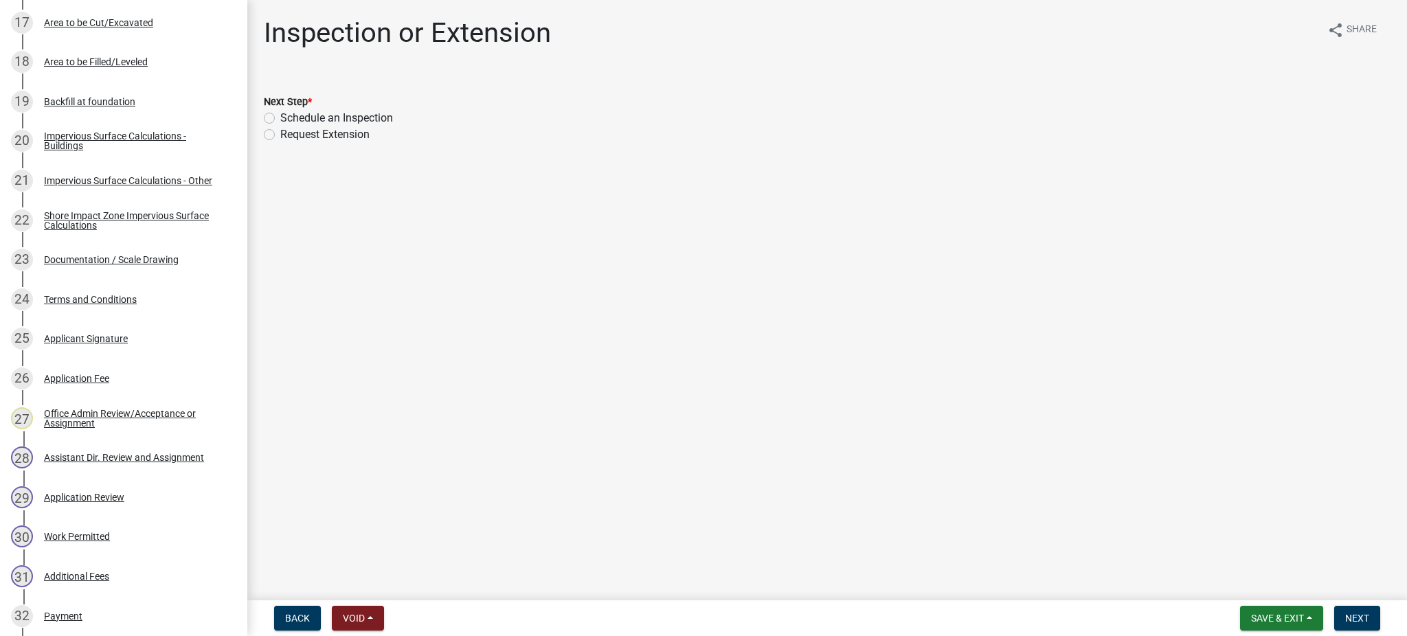
scroll to position [911, 0]
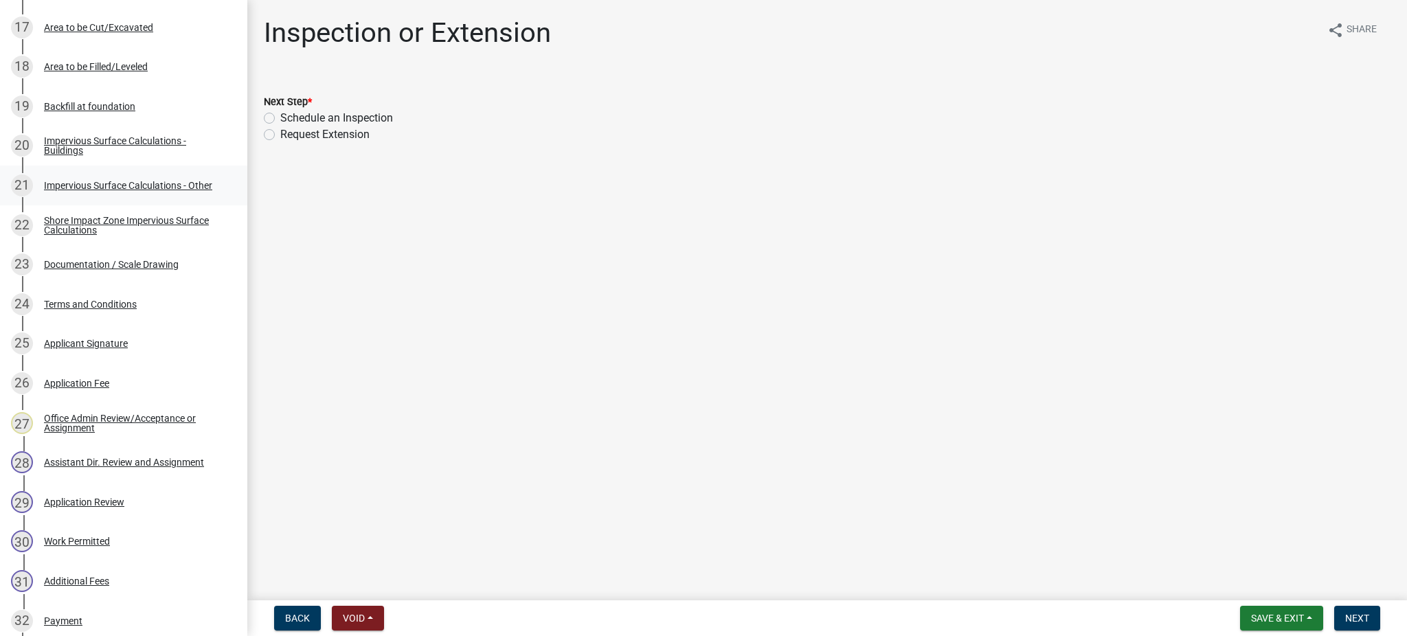
click at [132, 181] on div "Impervious Surface Calculations - Other" at bounding box center [128, 186] width 168 height 10
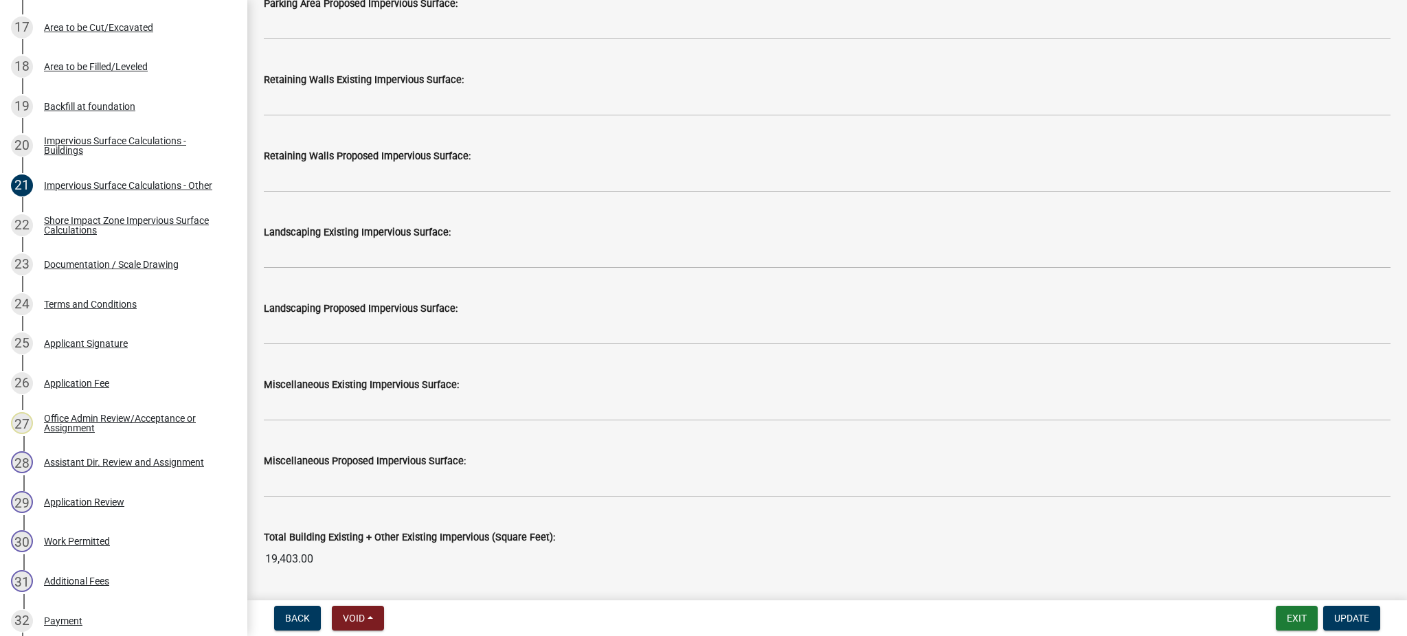
scroll to position [1191, 0]
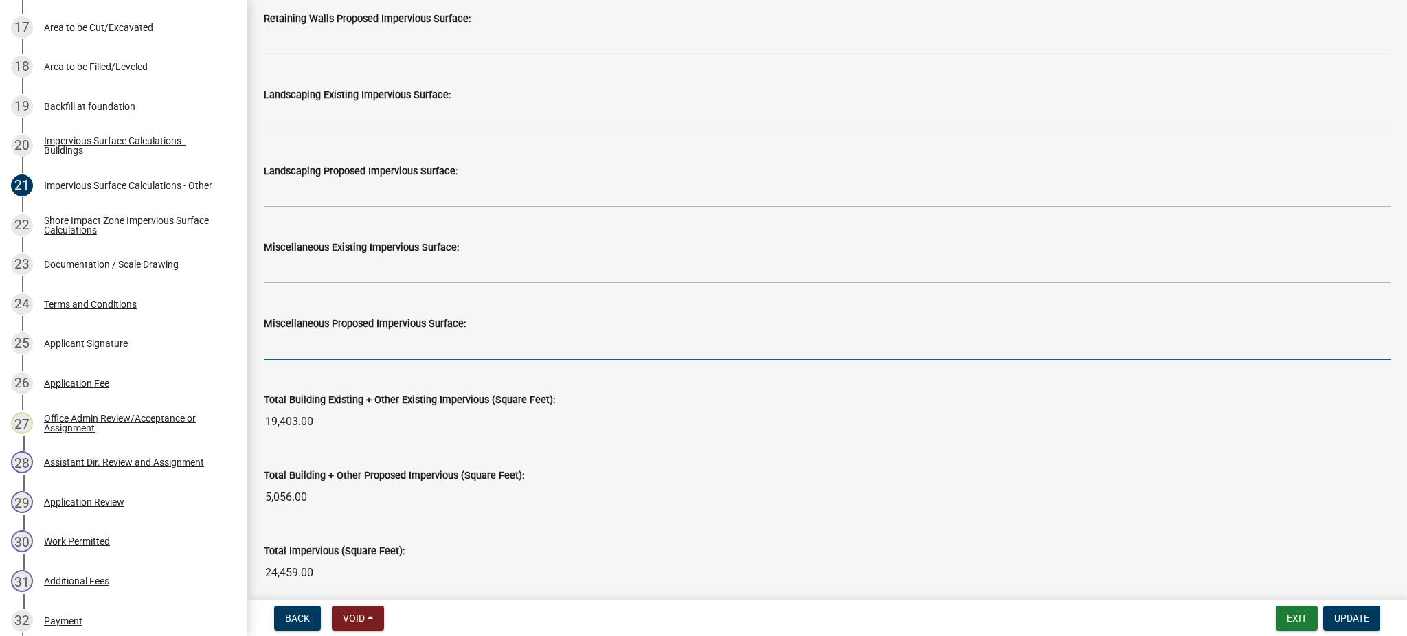
click at [281, 345] on input "text" at bounding box center [827, 346] width 1127 height 28
type input "720"
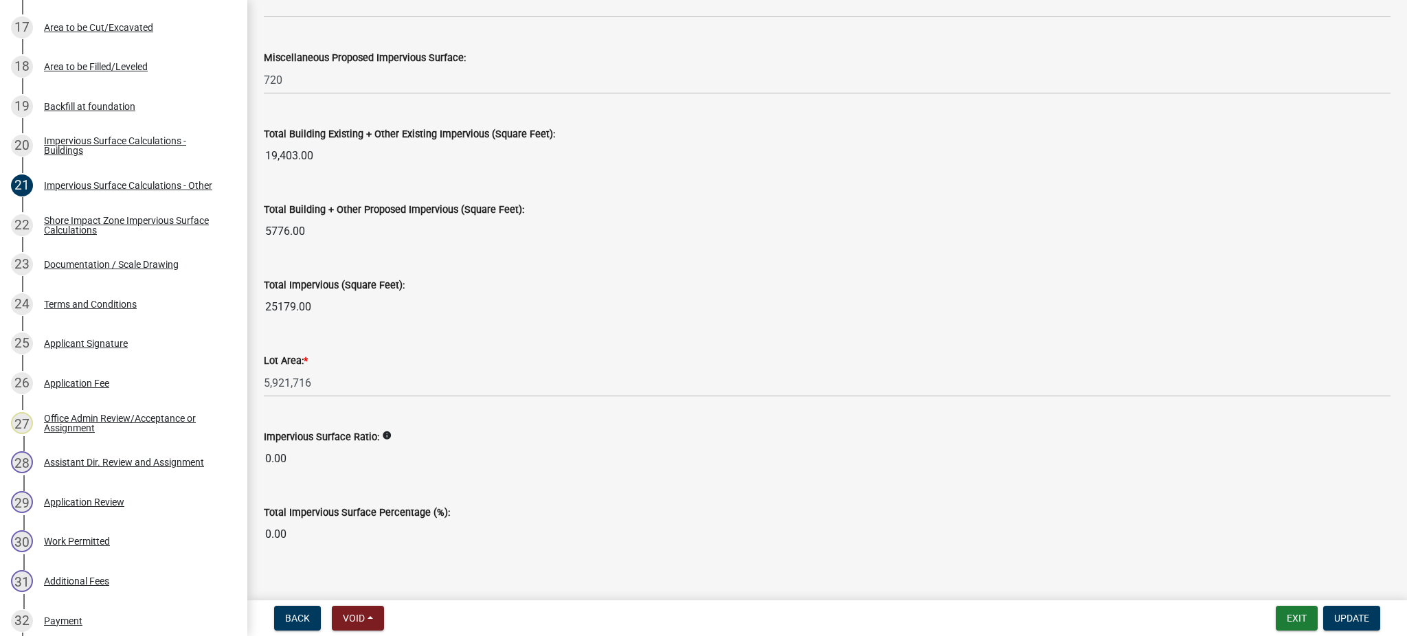
scroll to position [1476, 0]
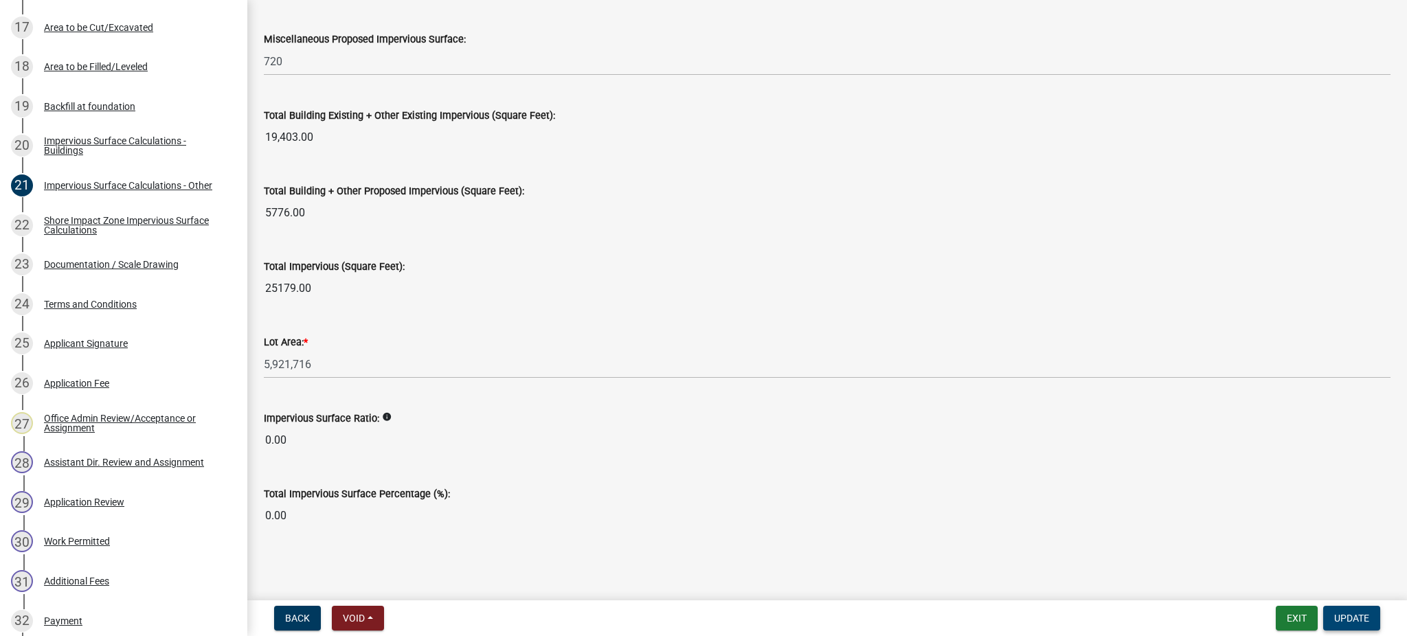
click at [1346, 617] on span "Update" at bounding box center [1352, 618] width 35 height 11
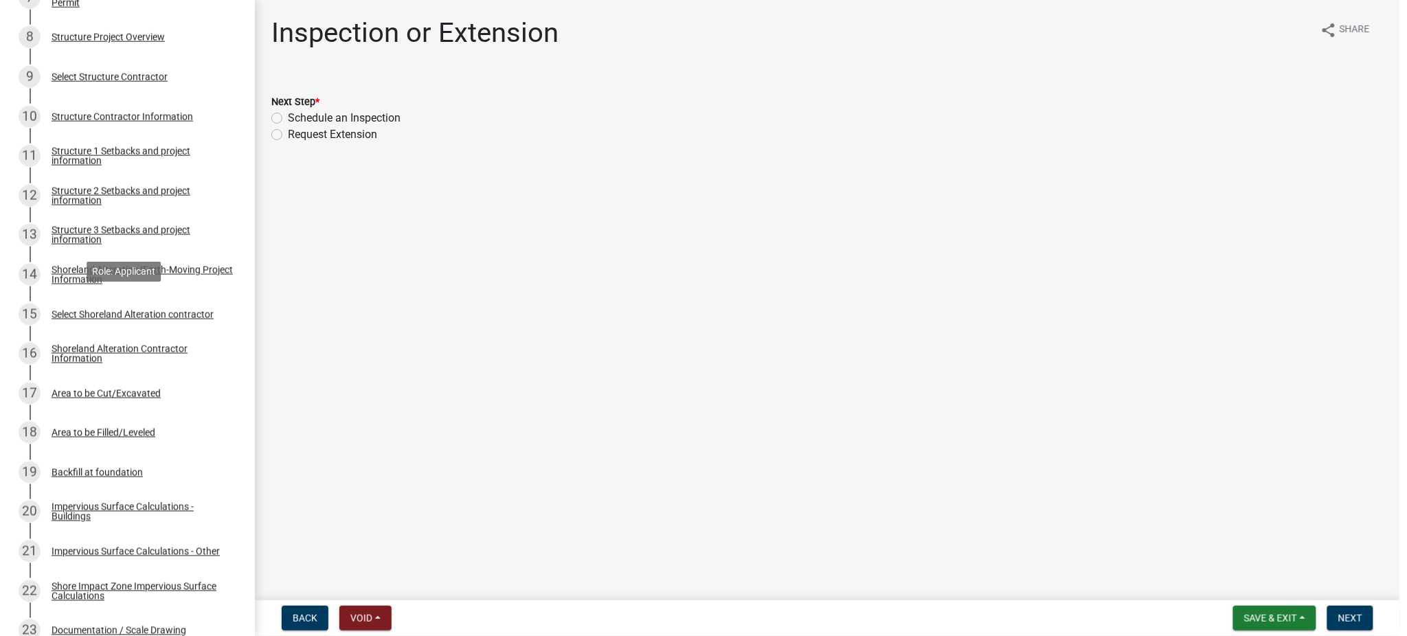
scroll to position [0, 0]
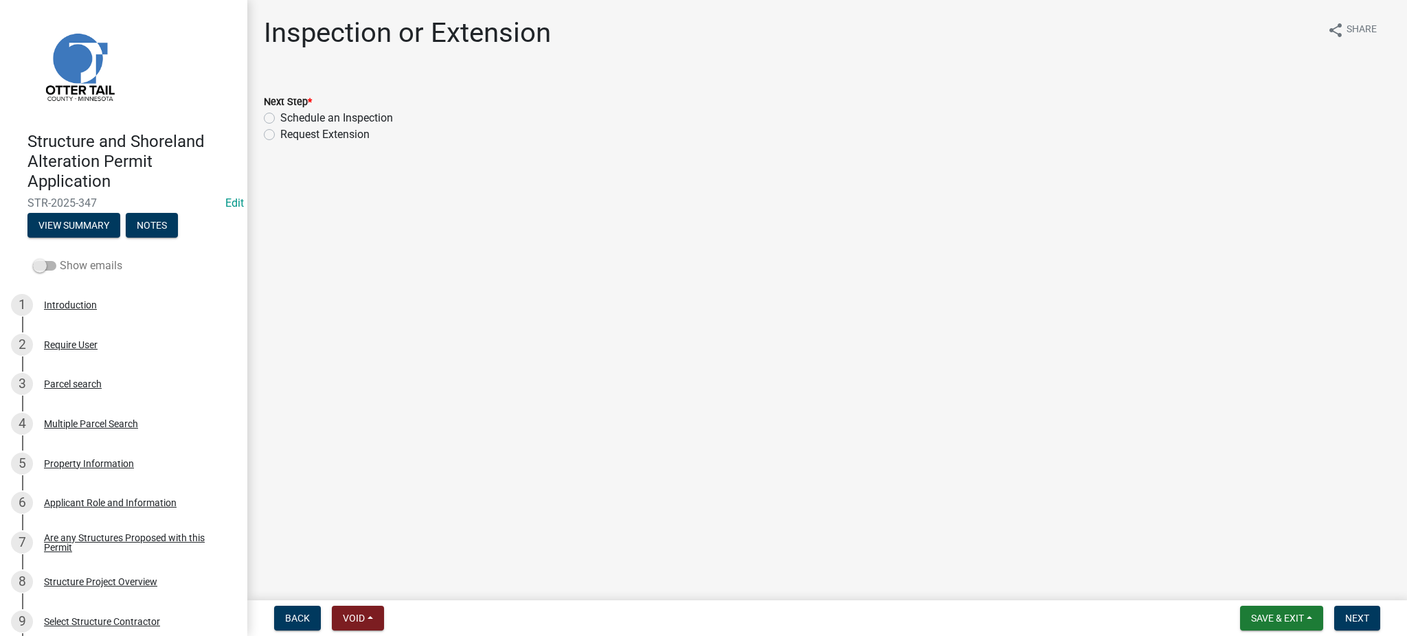
click at [49, 265] on span at bounding box center [44, 266] width 23 height 10
click at [60, 258] on input "Show emails" at bounding box center [60, 258] width 0 height 0
click at [100, 465] on div "Property Information" at bounding box center [89, 464] width 90 height 10
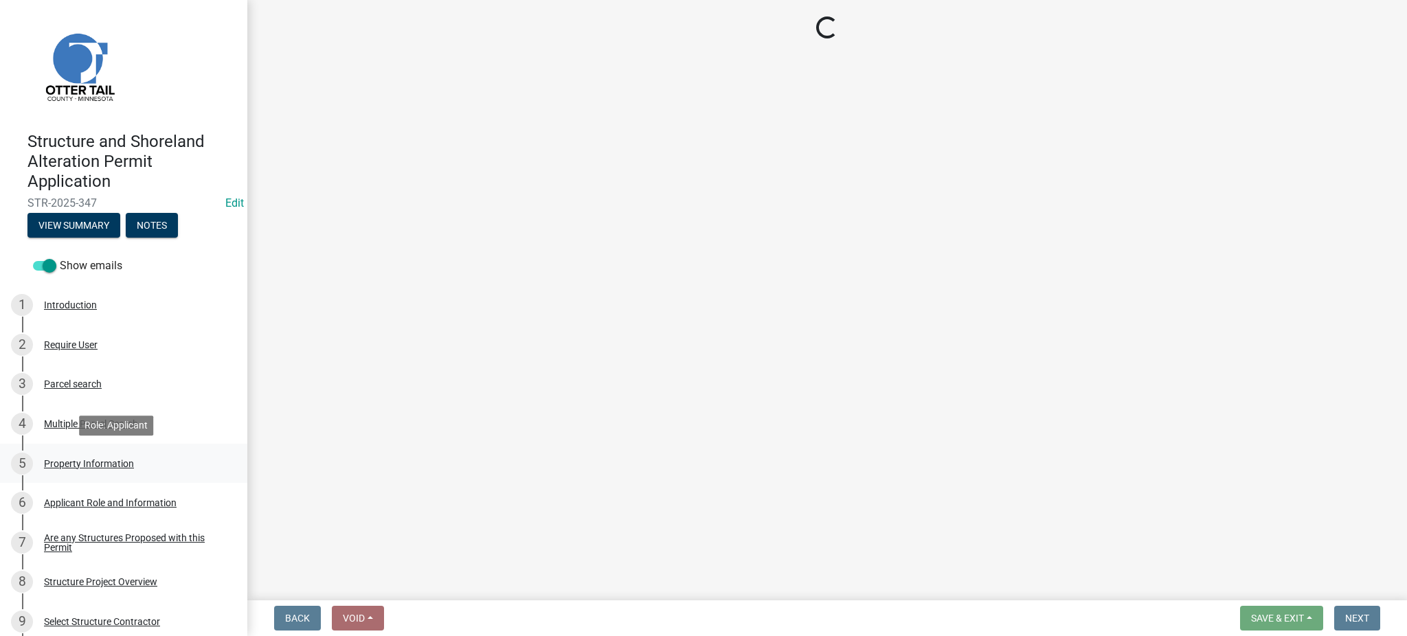
select select "8eb33e25-b777-401d-8aef-48673f52e970"
select select "91995f90-6606-463b-bec3-c5862f147548"
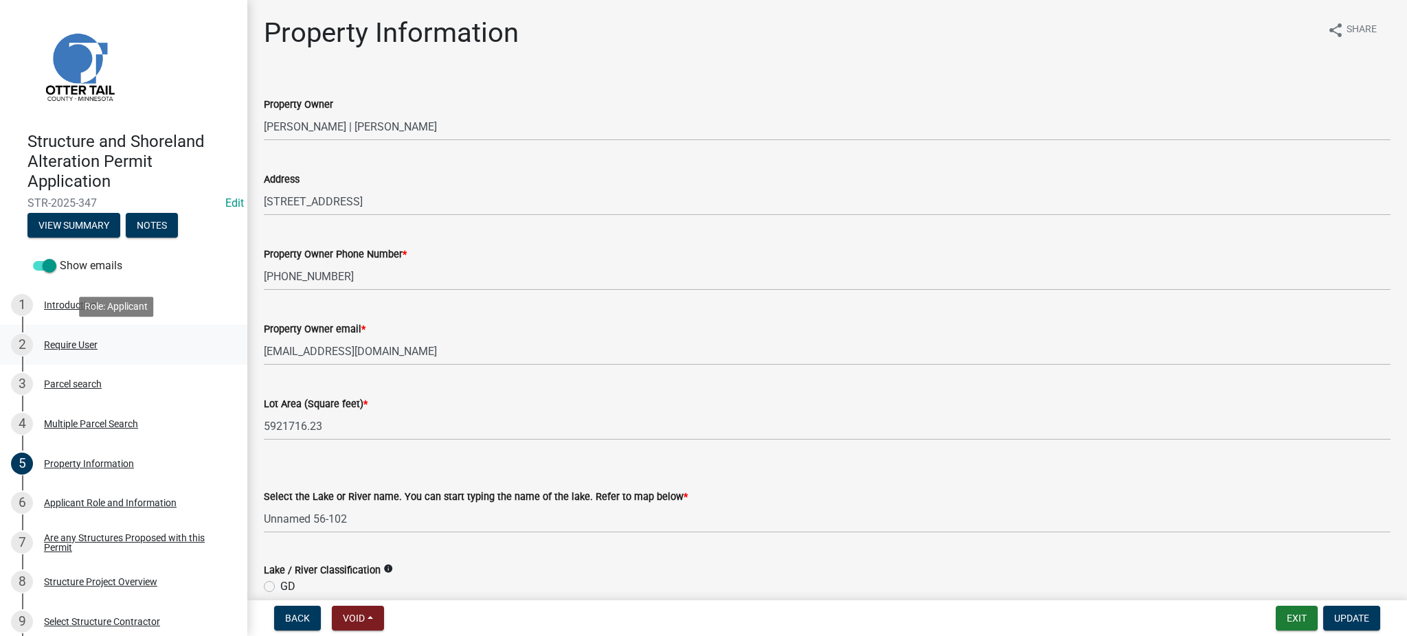
click at [63, 341] on div "Require User" at bounding box center [71, 345] width 54 height 10
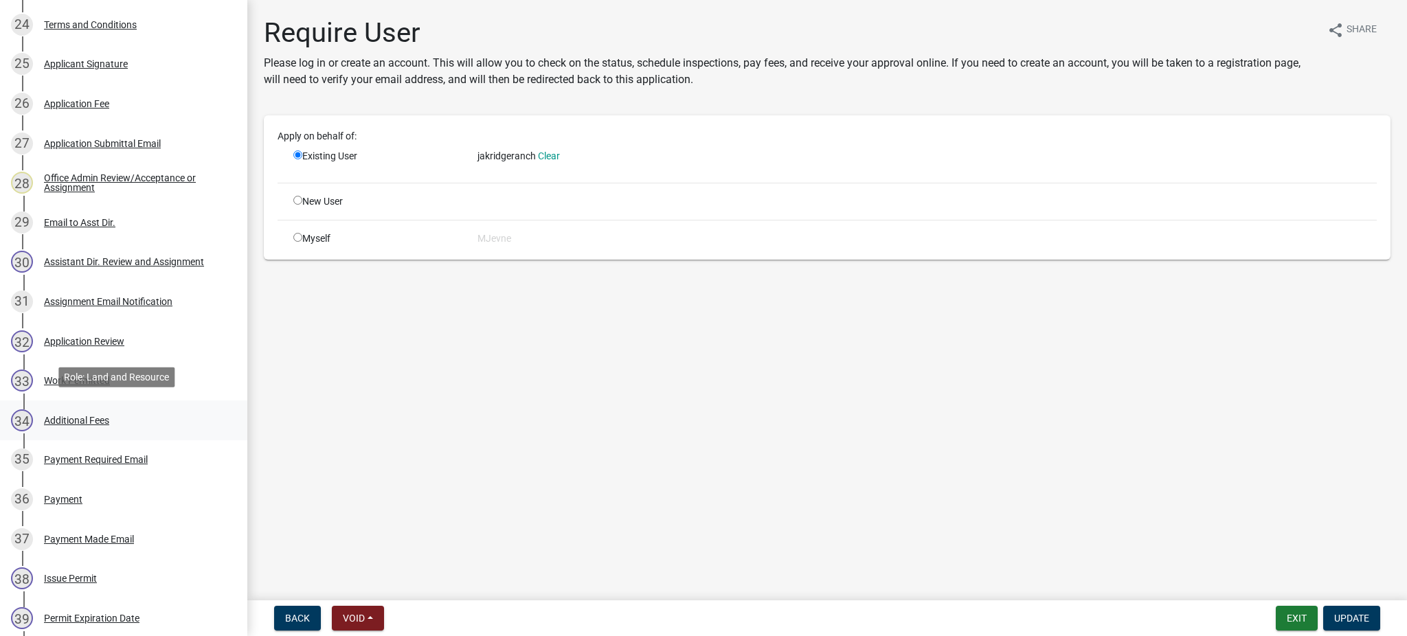
scroll to position [1466, 0]
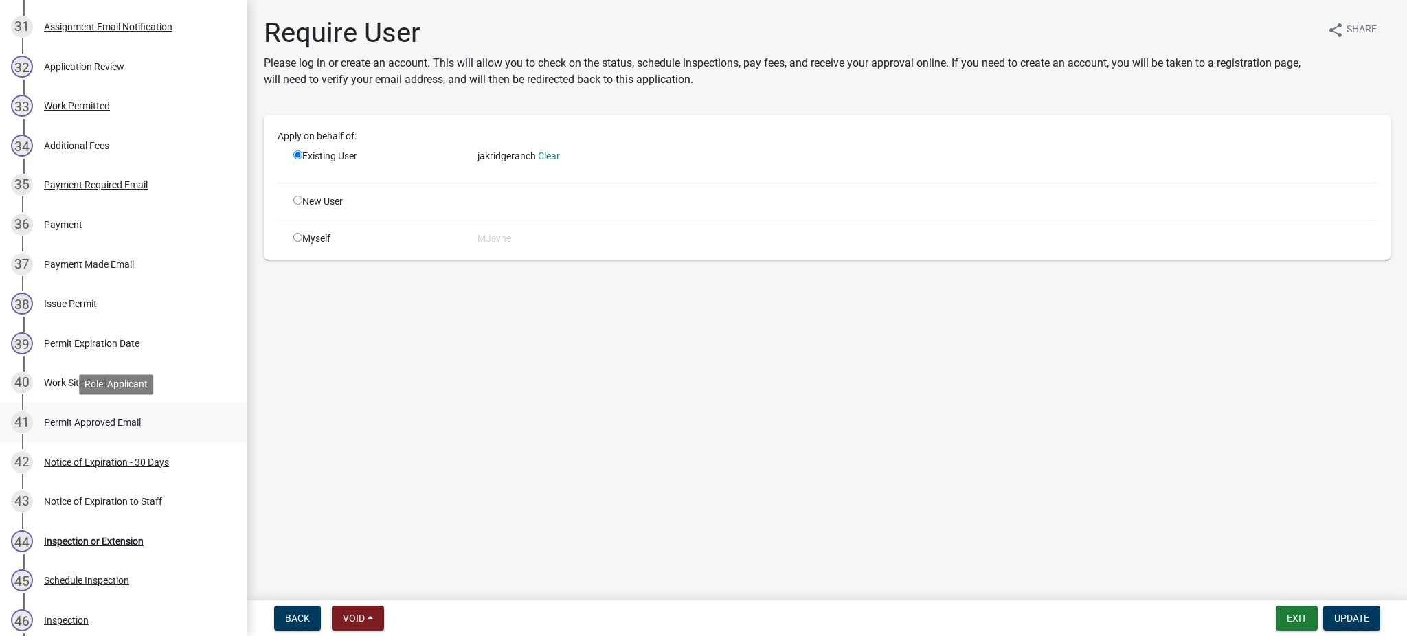
click at [93, 425] on div "Permit Approved Email" at bounding box center [92, 423] width 97 height 10
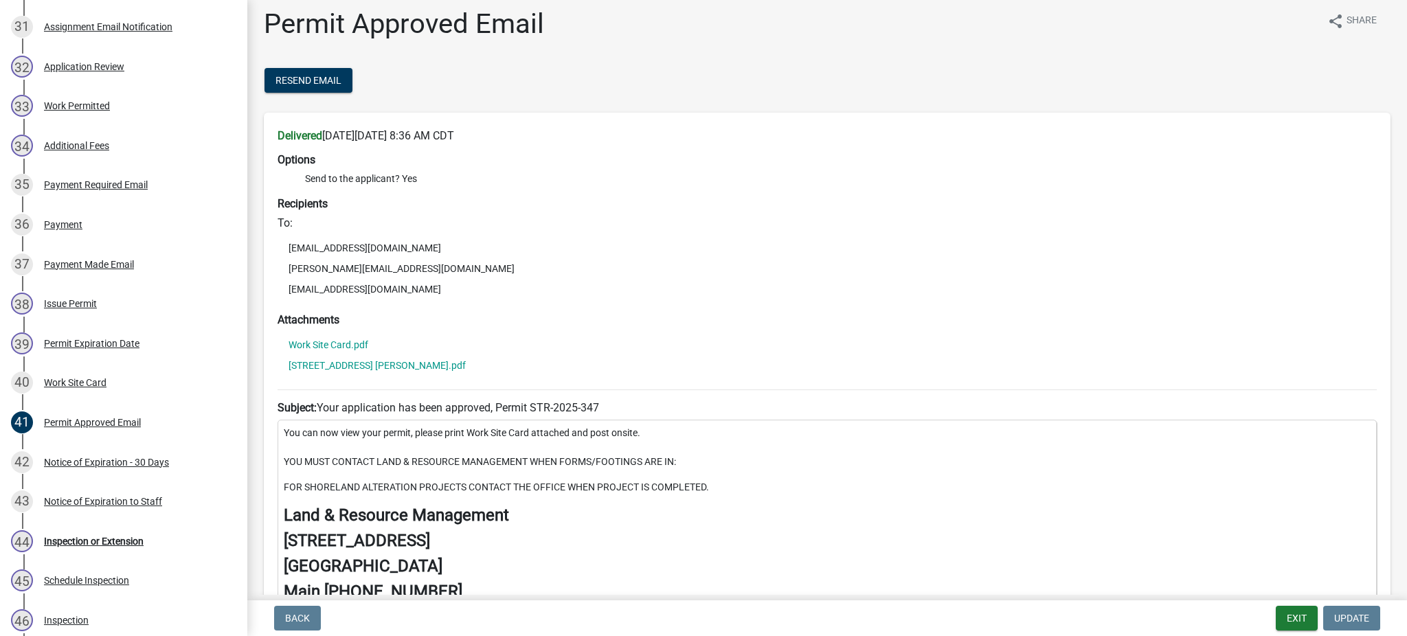
scroll to position [0, 0]
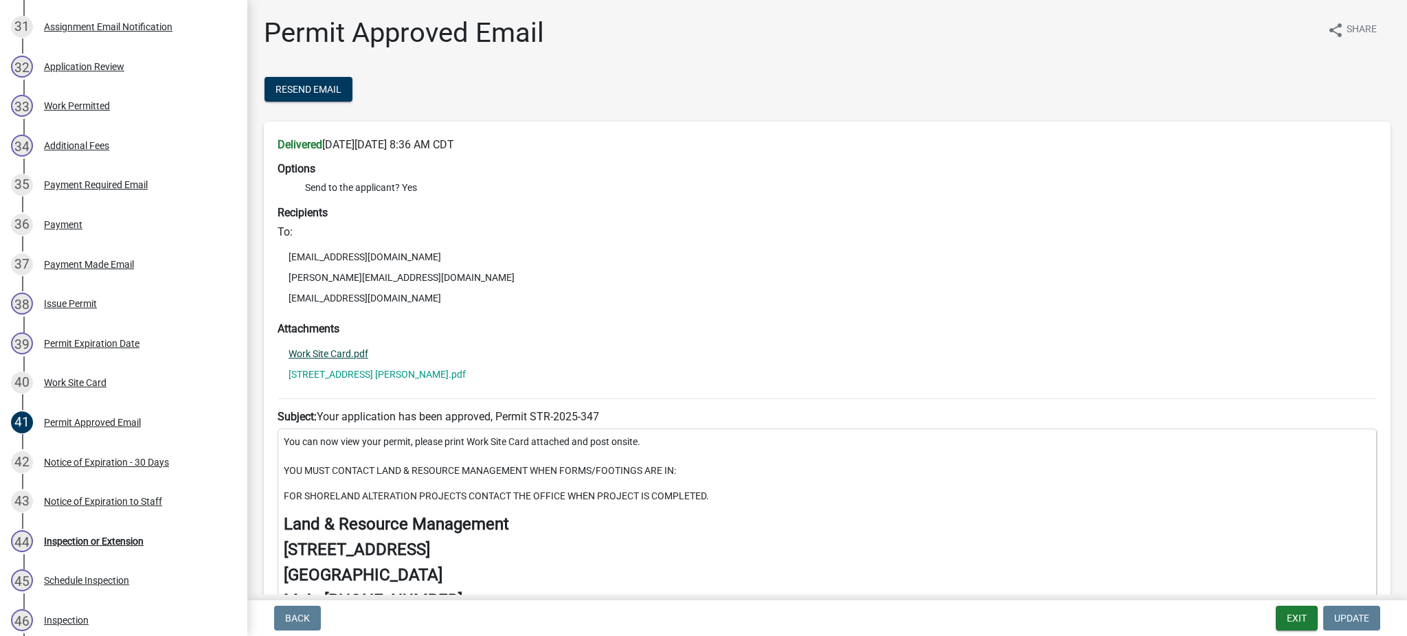
click at [316, 352] on link "Work Site Card.pdf" at bounding box center [329, 354] width 80 height 10
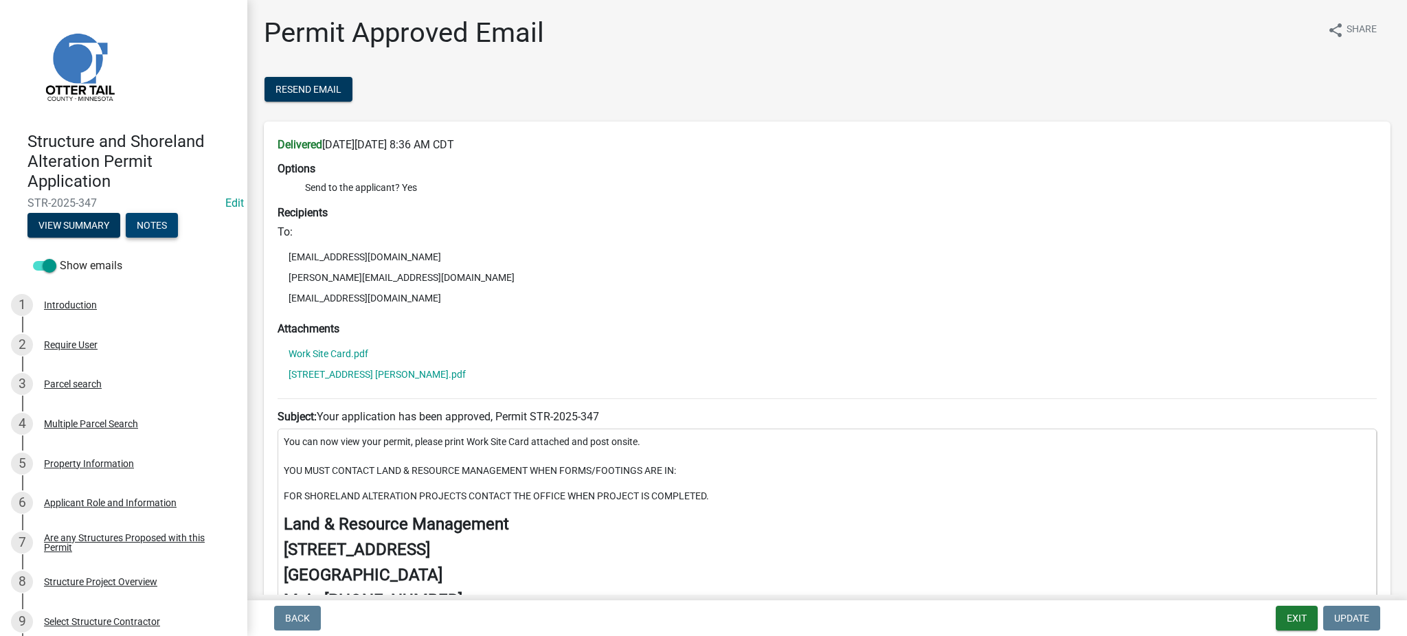
click at [145, 227] on button "Notes" at bounding box center [152, 225] width 52 height 25
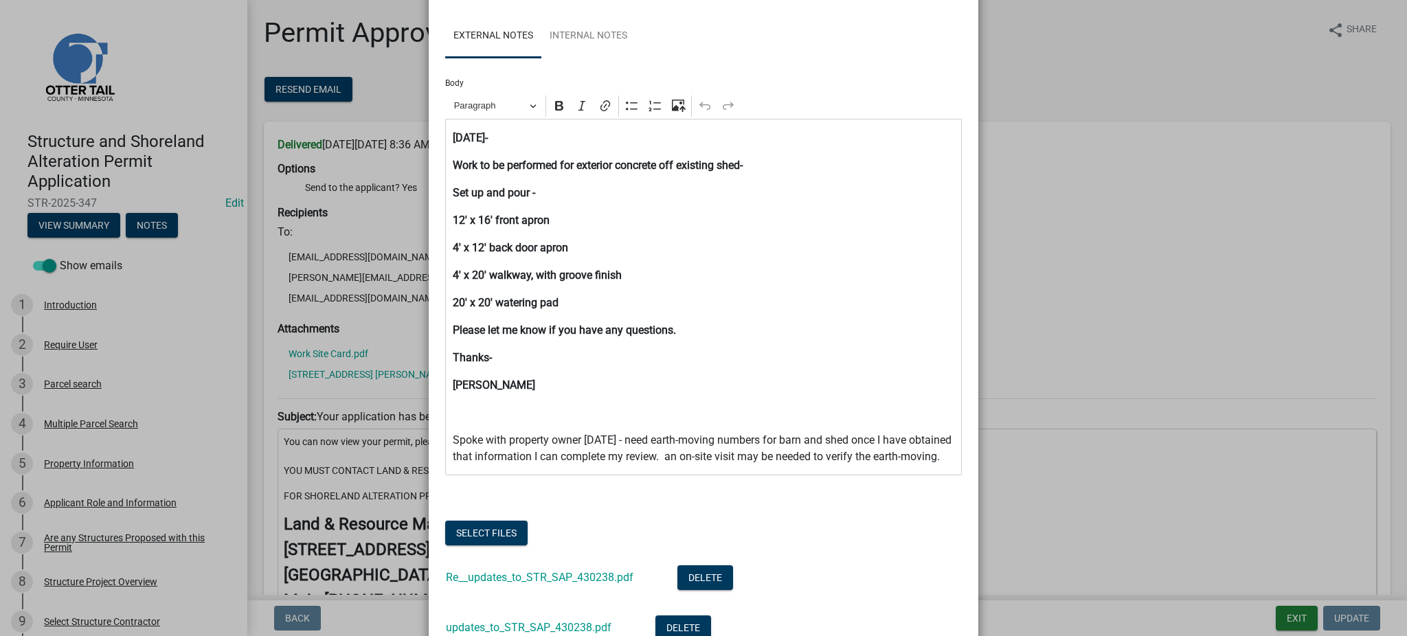
scroll to position [91, 0]
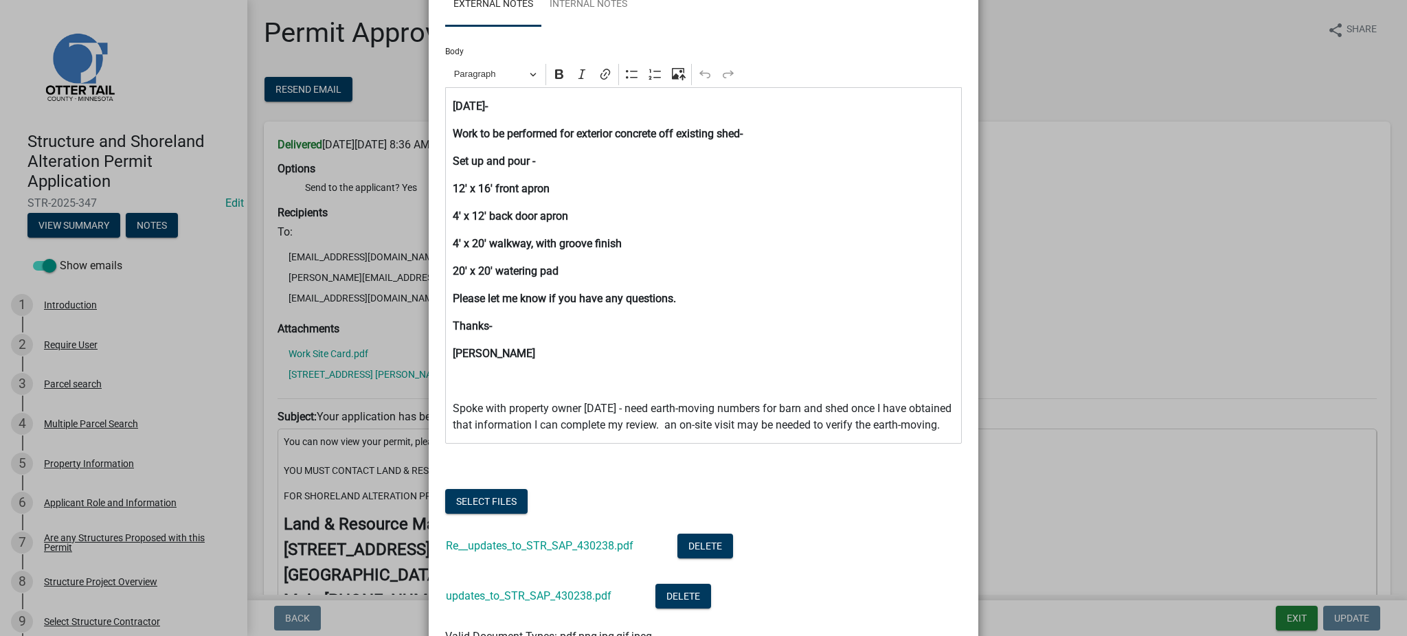
click at [65, 382] on ngb-modal-window "Notes × External Notes Internal Notes Body Rich Text Editor Paragraph Bold Ital…" at bounding box center [703, 318] width 1407 height 636
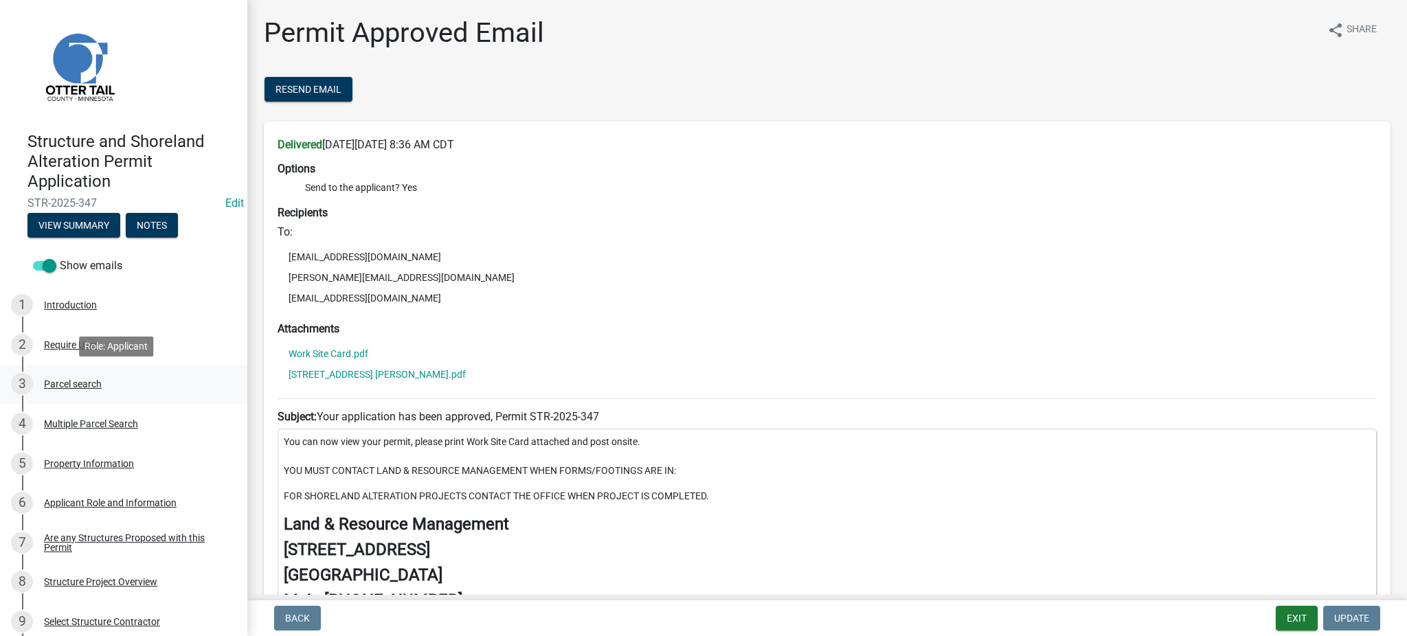
click at [62, 383] on div "Parcel search" at bounding box center [73, 384] width 58 height 10
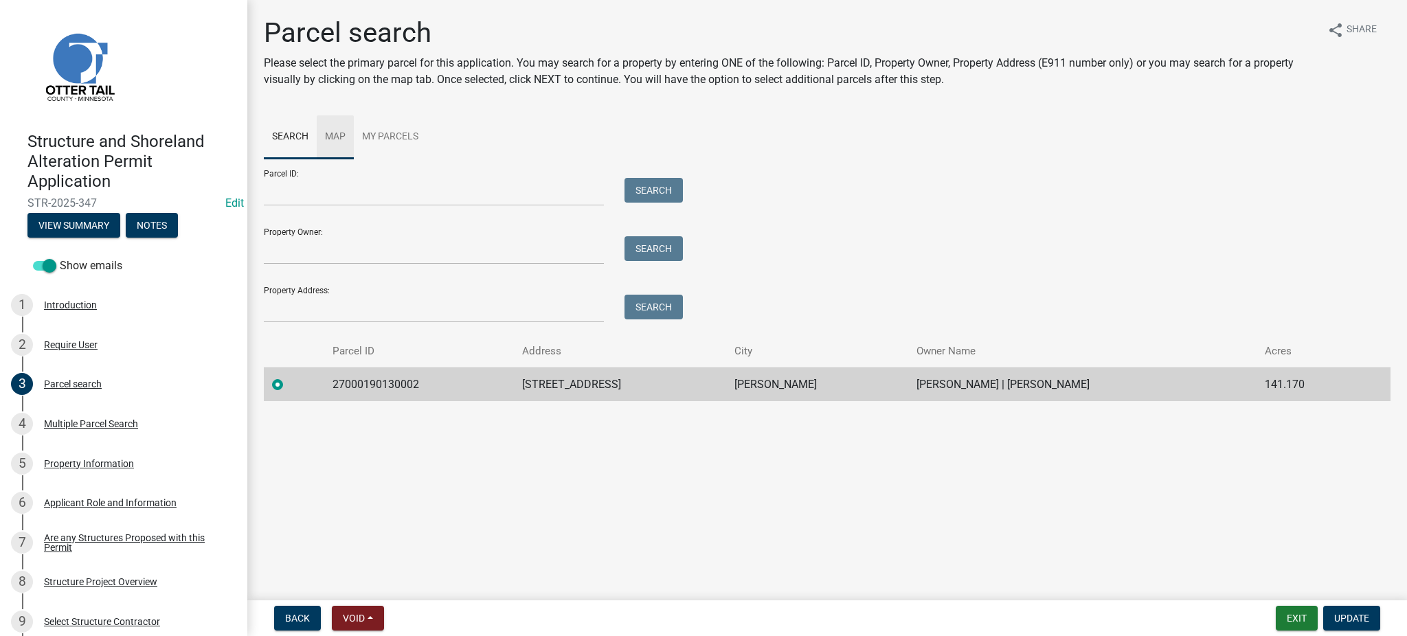
click at [328, 133] on link "Map" at bounding box center [335, 137] width 37 height 44
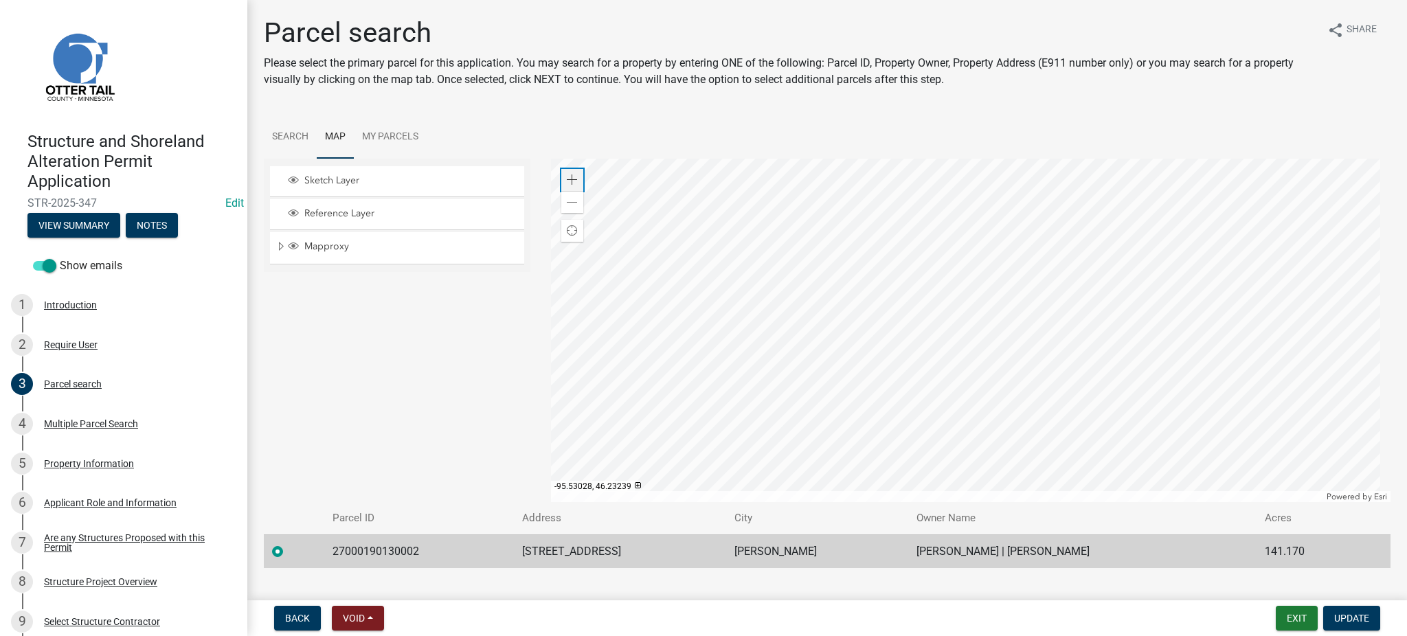
click at [567, 176] on span at bounding box center [572, 180] width 11 height 11
click at [100, 463] on div "Property Information" at bounding box center [89, 464] width 90 height 10
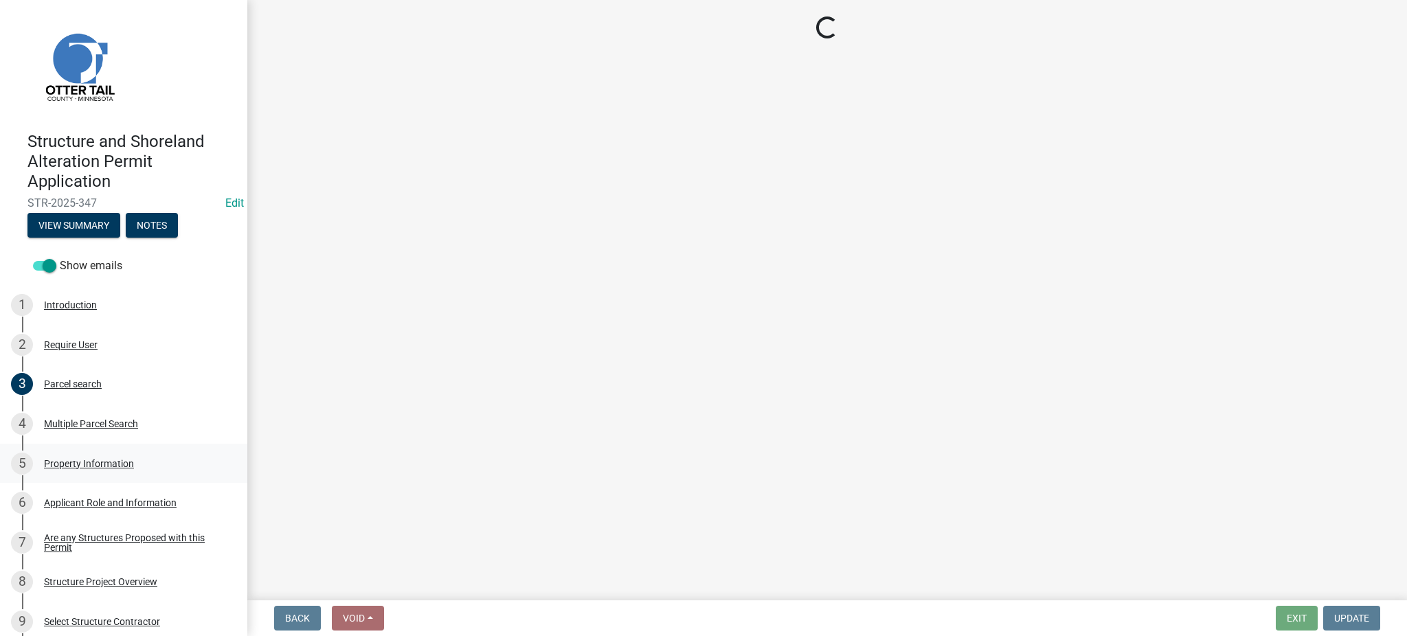
select select "8eb33e25-b777-401d-8aef-48673f52e970"
select select "91995f90-6606-463b-bec3-c5862f147548"
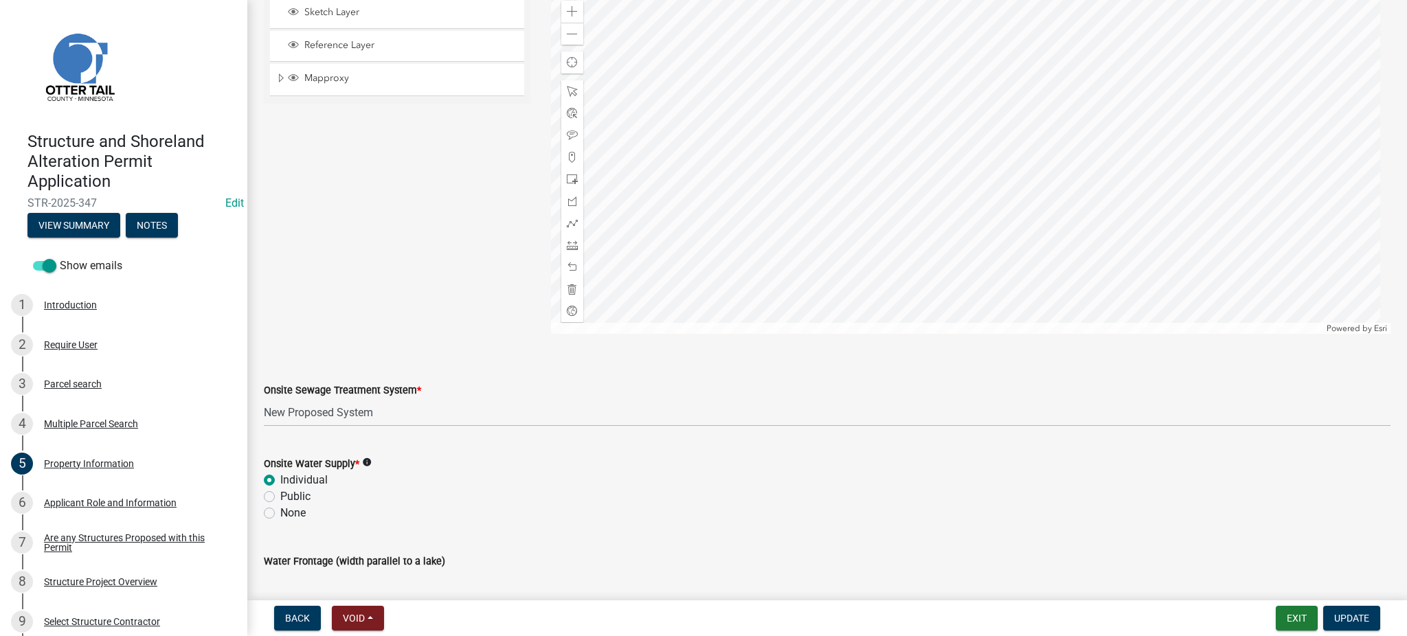
scroll to position [799, 0]
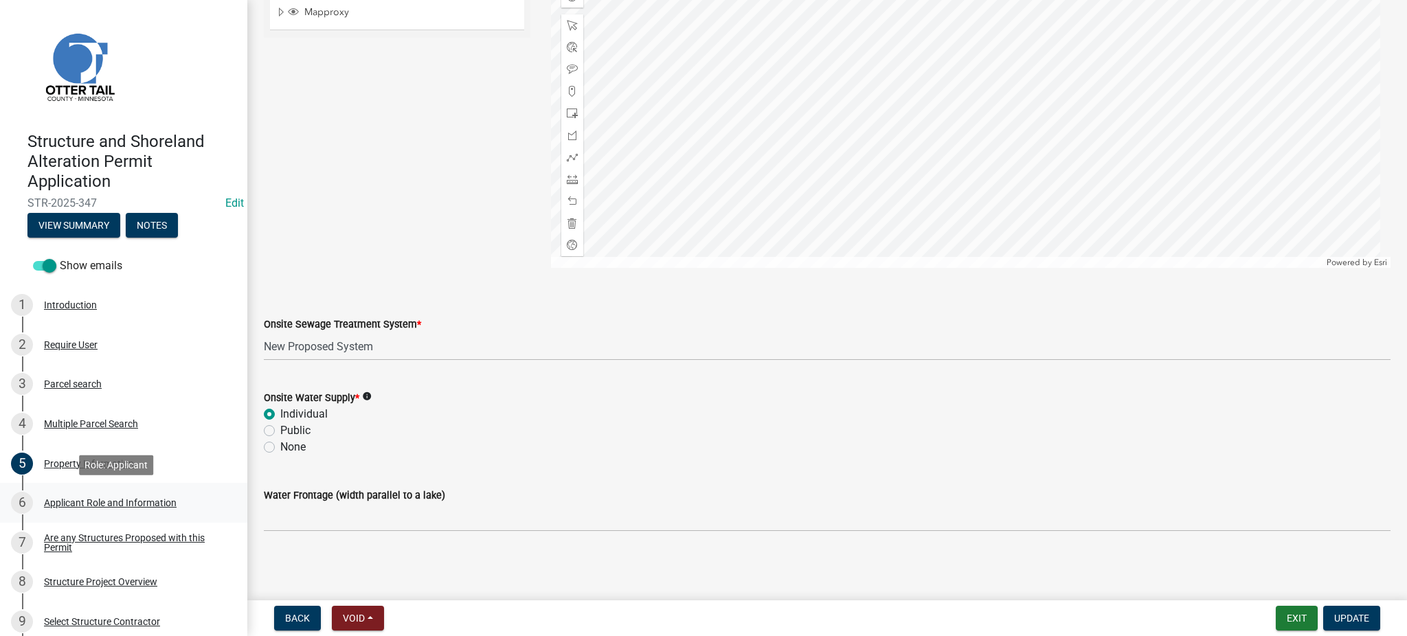
click at [77, 502] on div "Applicant Role and Information" at bounding box center [110, 503] width 133 height 10
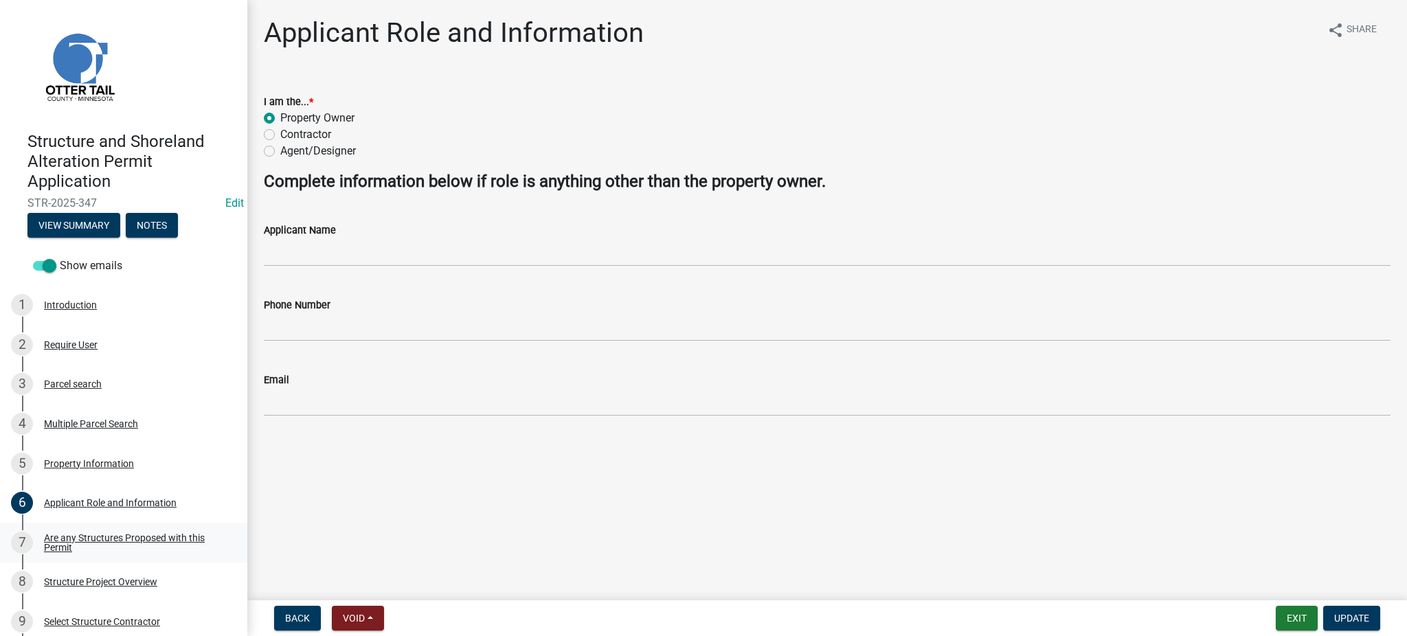
click at [86, 537] on div "Are any Structures Proposed with this Permit" at bounding box center [134, 542] width 181 height 19
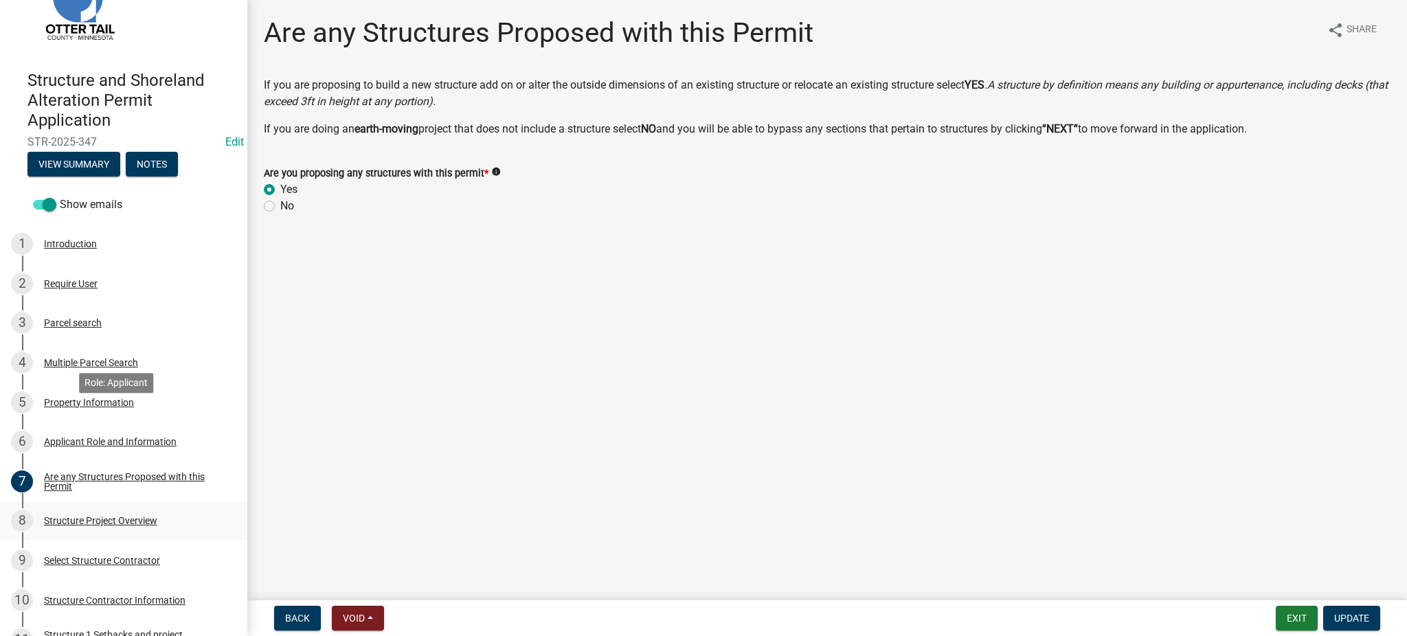
scroll to position [183, 0]
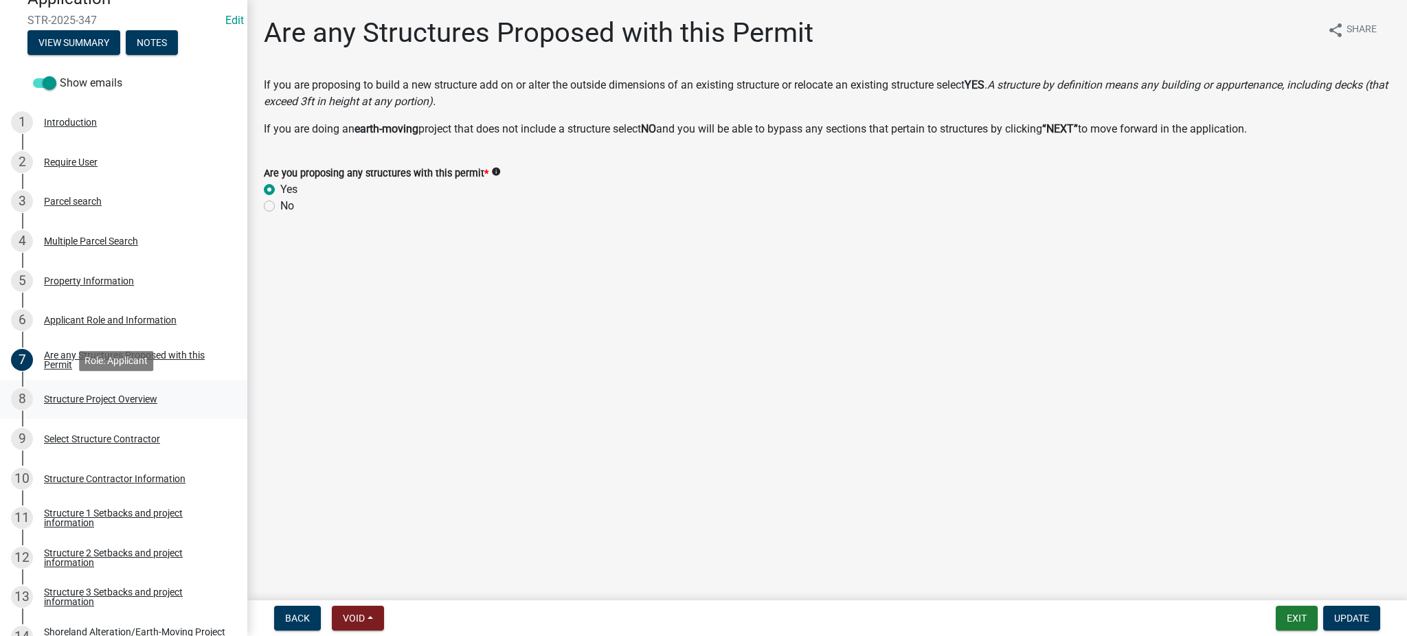
click at [92, 402] on div "Structure Project Overview" at bounding box center [100, 399] width 113 height 10
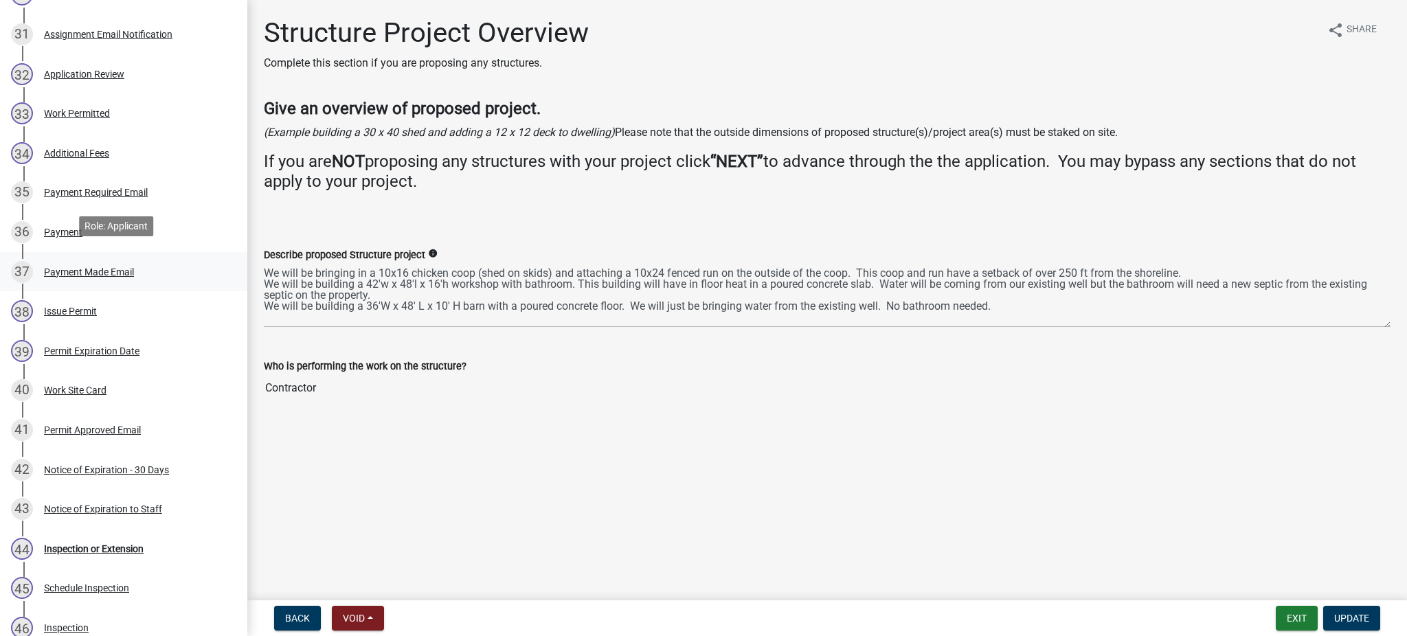
scroll to position [1466, 0]
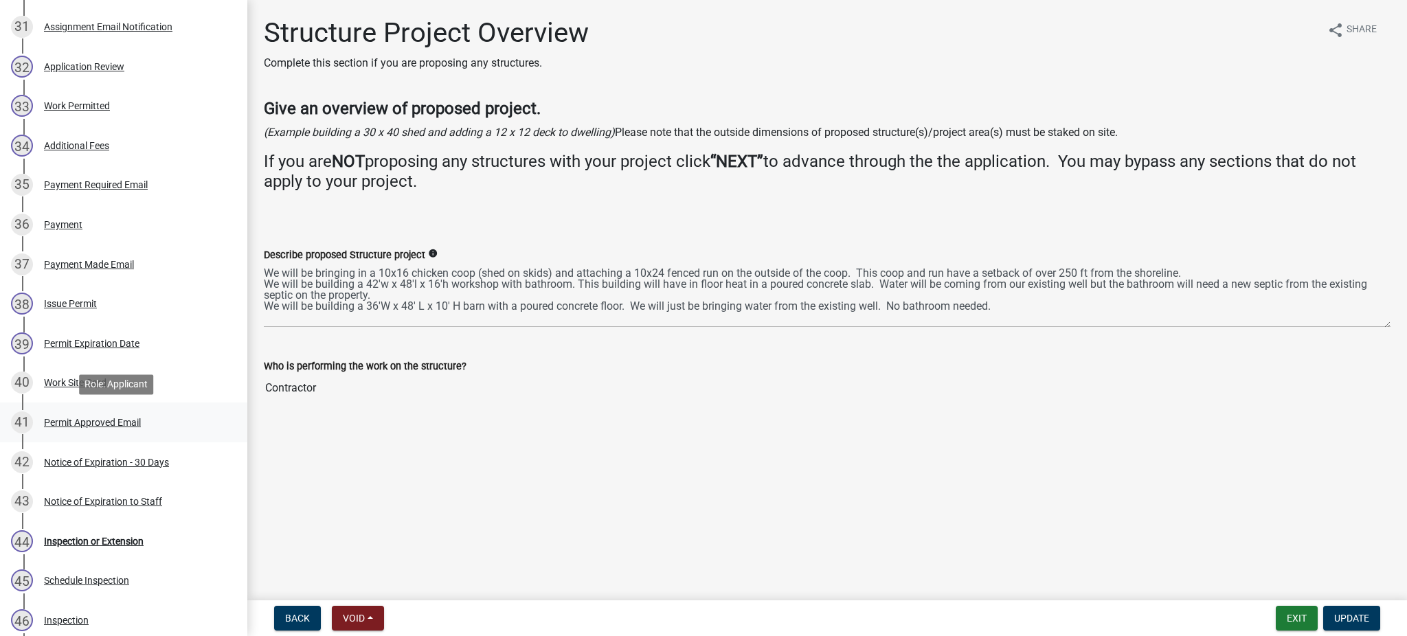
click at [100, 424] on div "Permit Approved Email" at bounding box center [92, 423] width 97 height 10
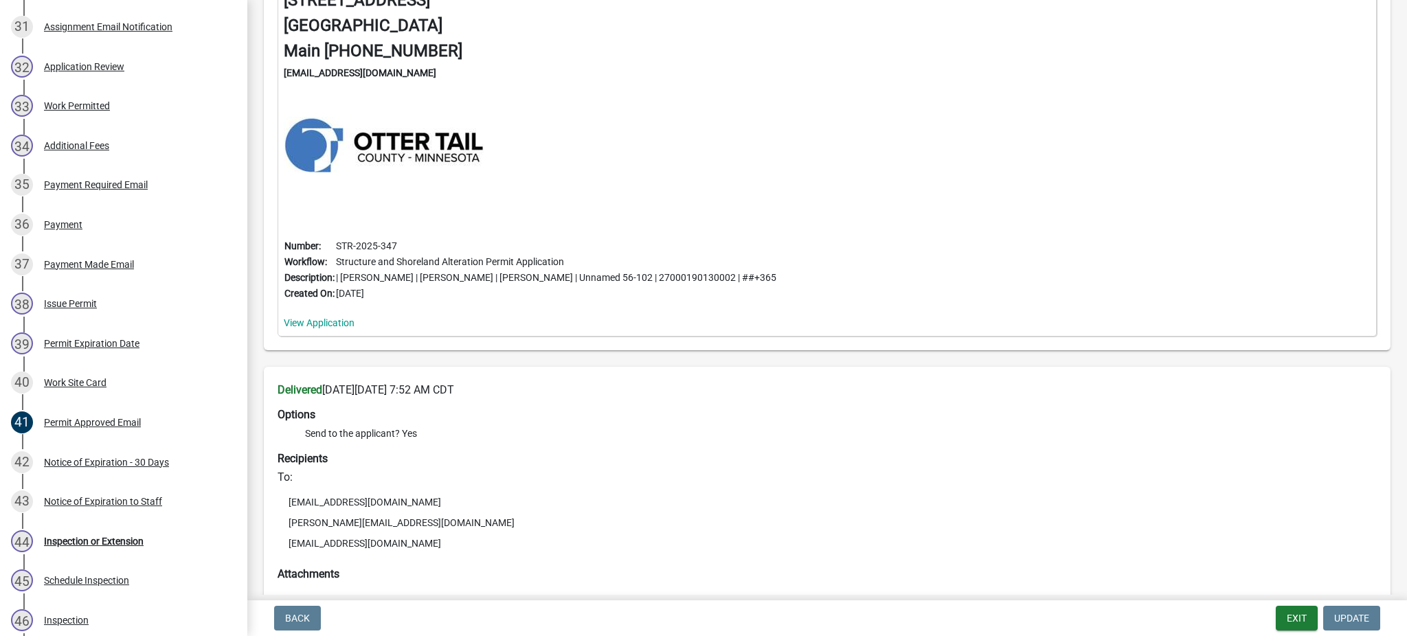
scroll to position [0, 0]
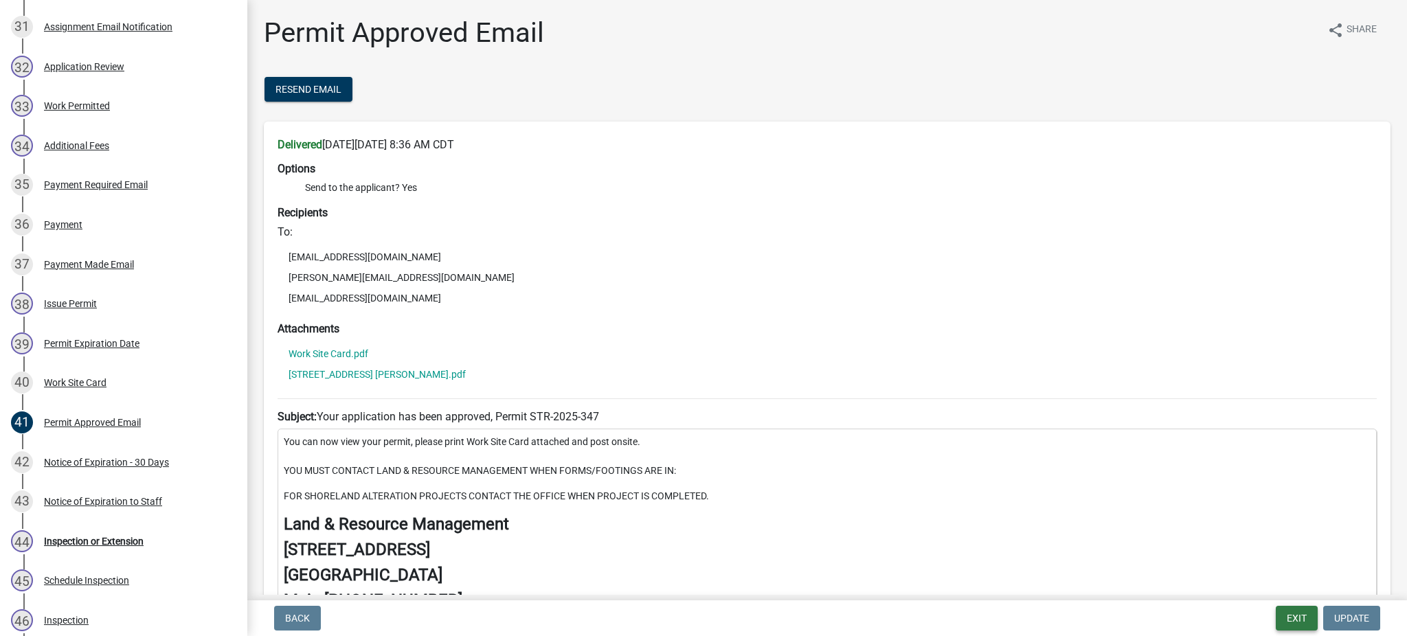
click at [1293, 619] on button "Exit" at bounding box center [1297, 618] width 42 height 25
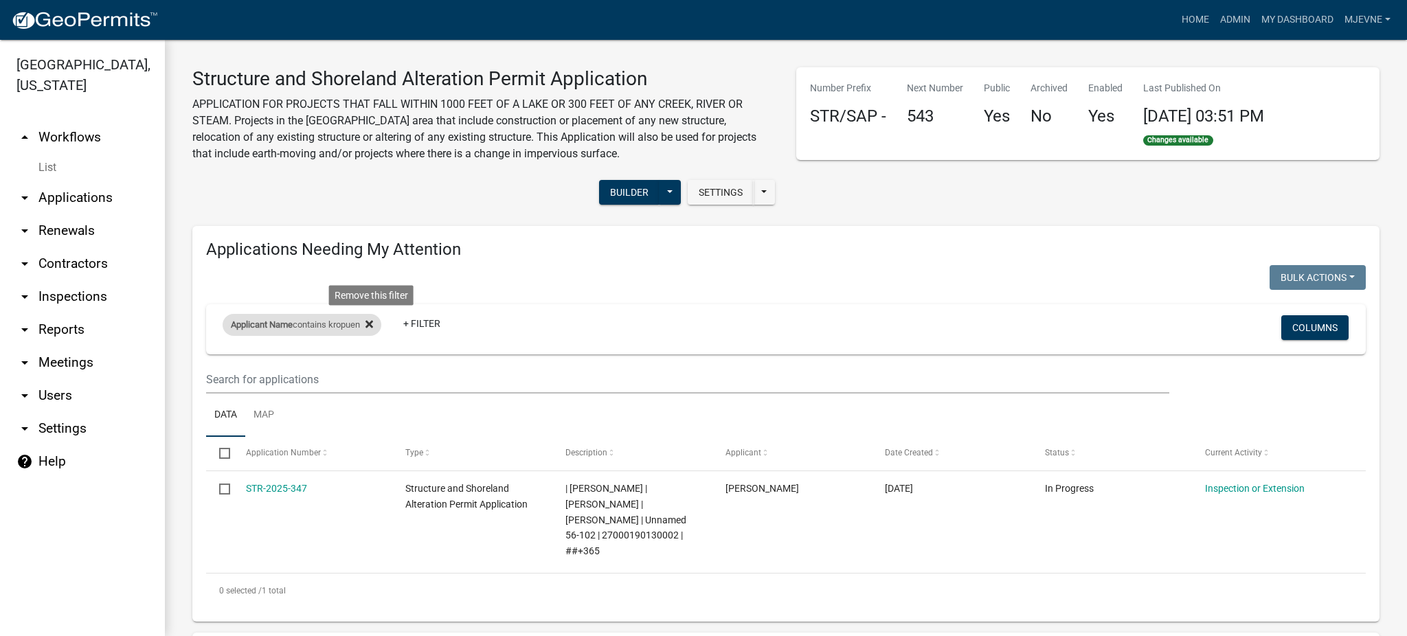
click at [373, 320] on icon at bounding box center [370, 324] width 8 height 11
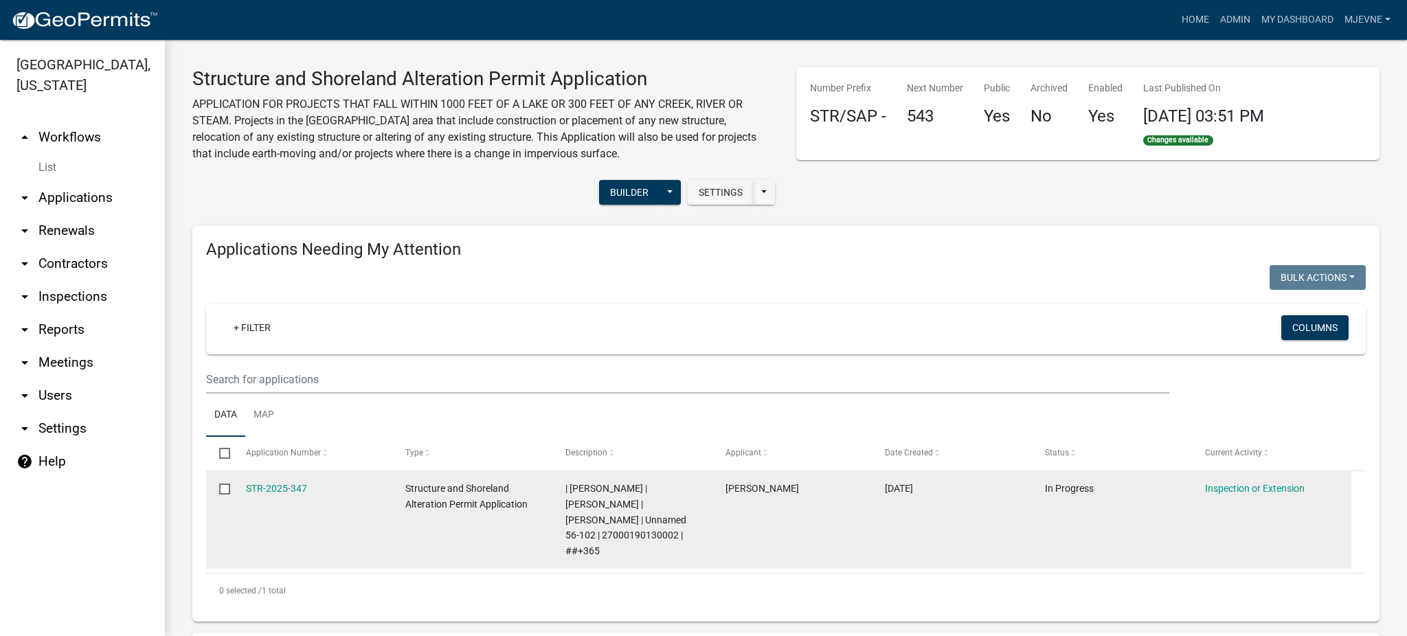
select select "2: 50"
